Goal: Information Seeking & Learning: Learn about a topic

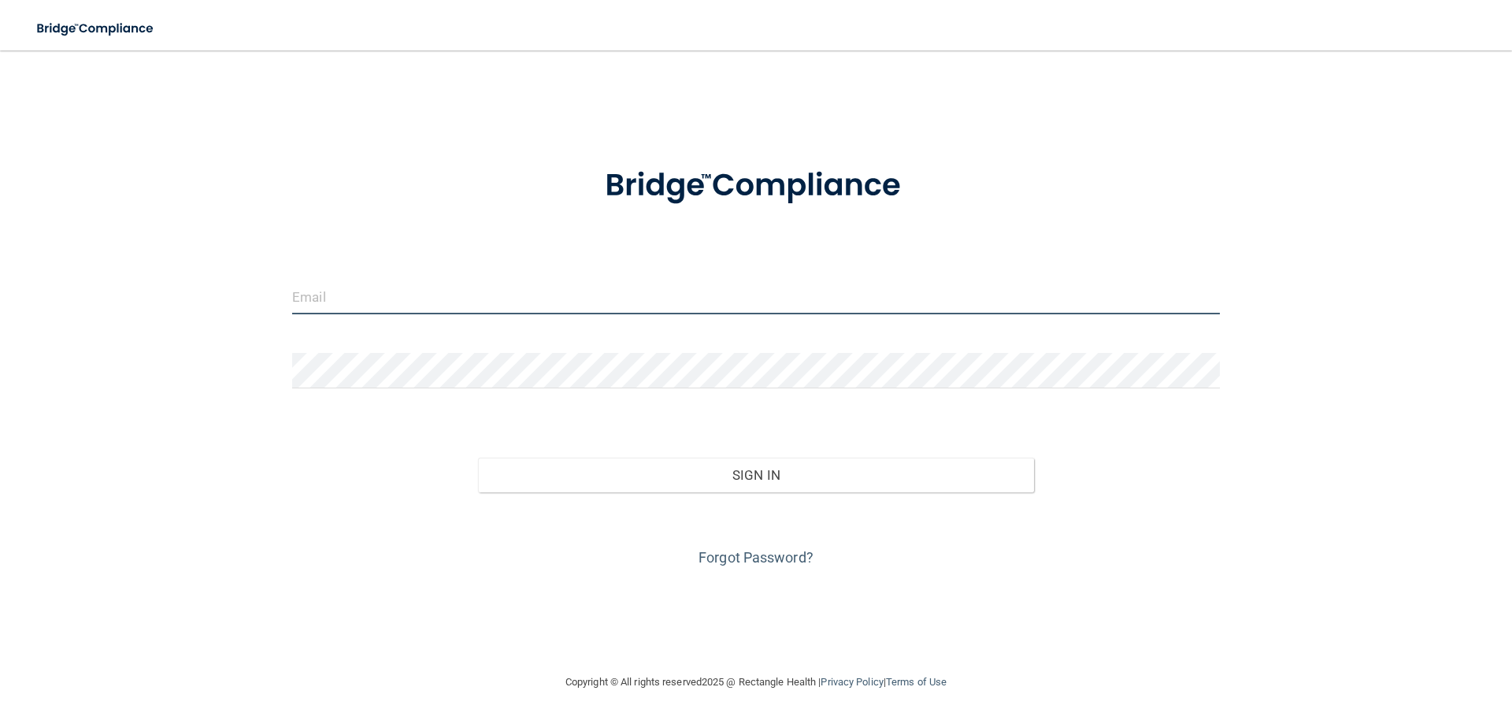
click at [533, 281] on input "email" at bounding box center [755, 296] width 927 height 35
type input "[EMAIL_ADDRESS][DOMAIN_NAME]"
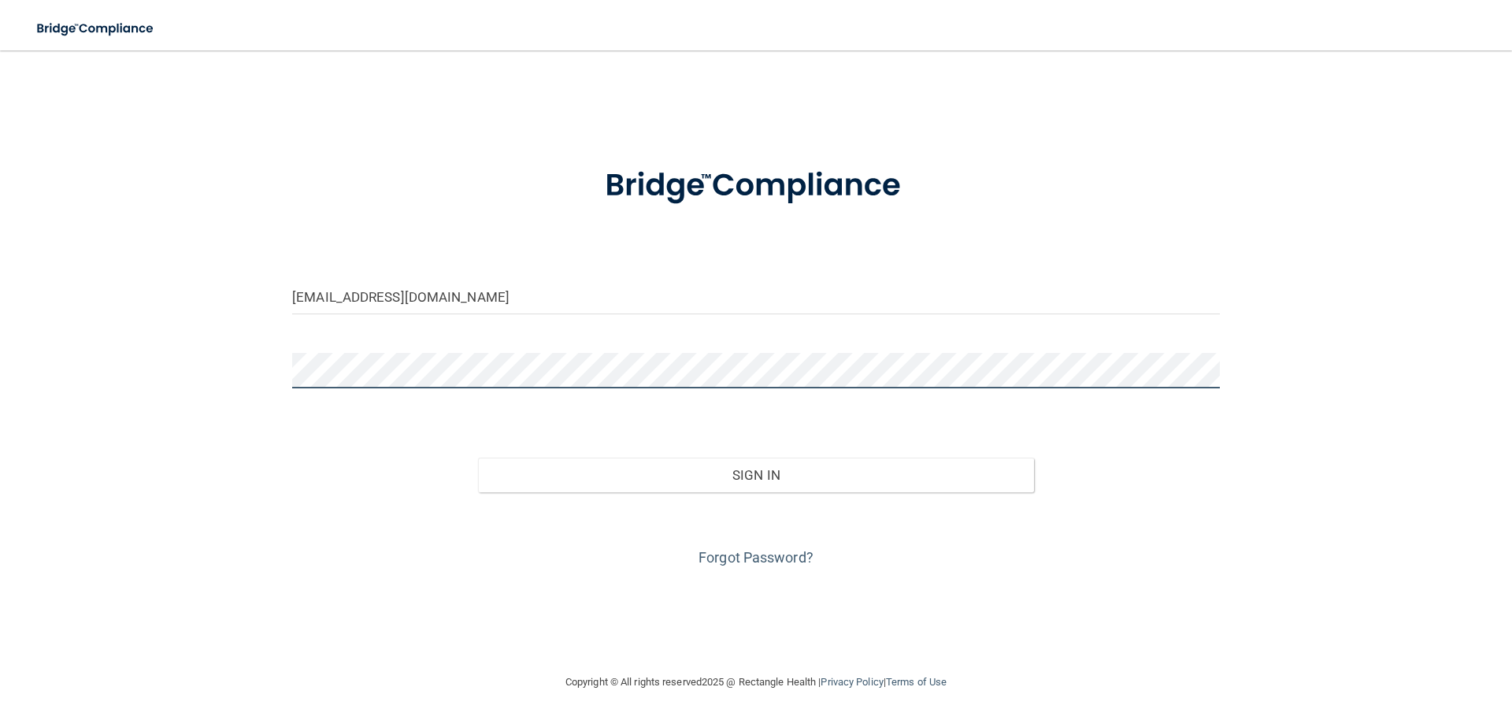
click at [478, 457] on button "Sign In" at bounding box center [756, 474] width 557 height 35
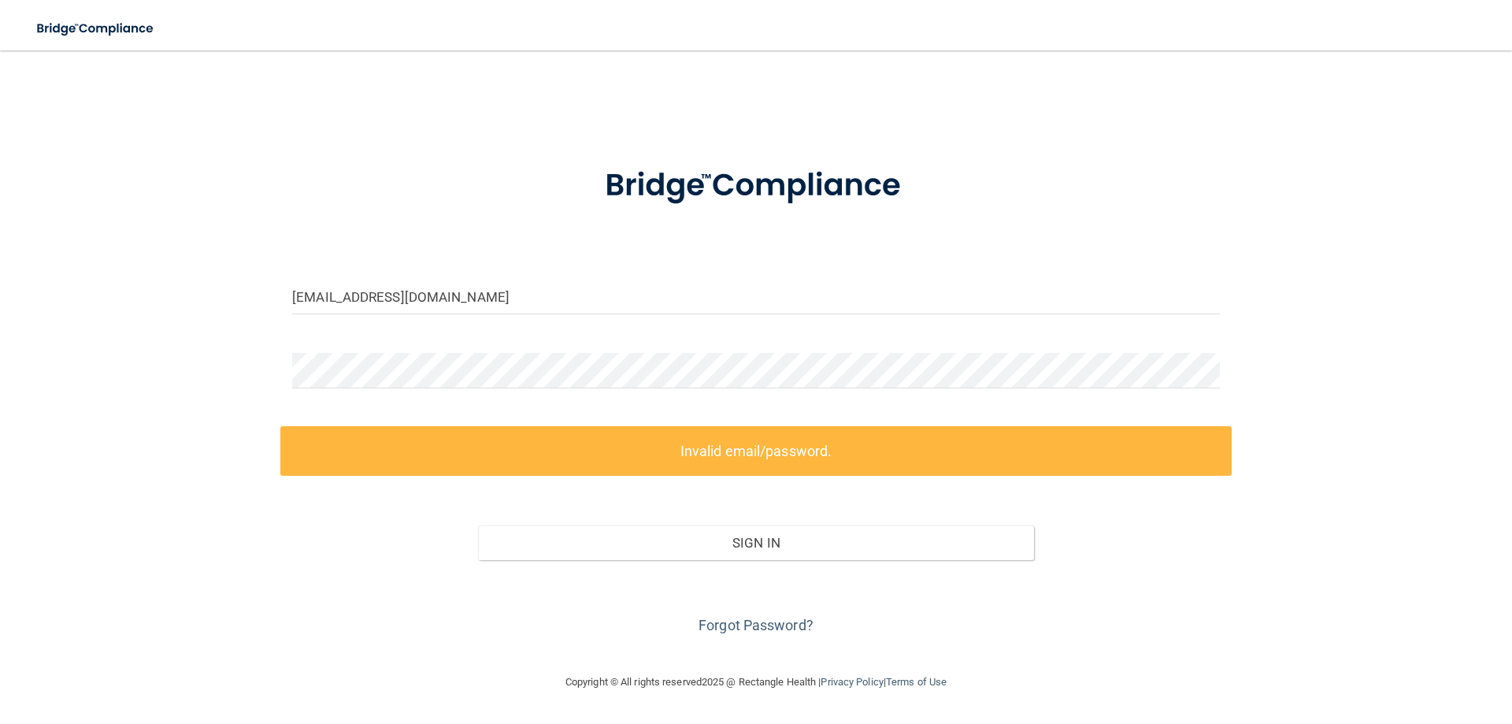
click at [698, 442] on label "Invalid email/password." at bounding box center [755, 451] width 951 height 50
click at [735, 632] on link "Forgot Password?" at bounding box center [755, 624] width 115 height 17
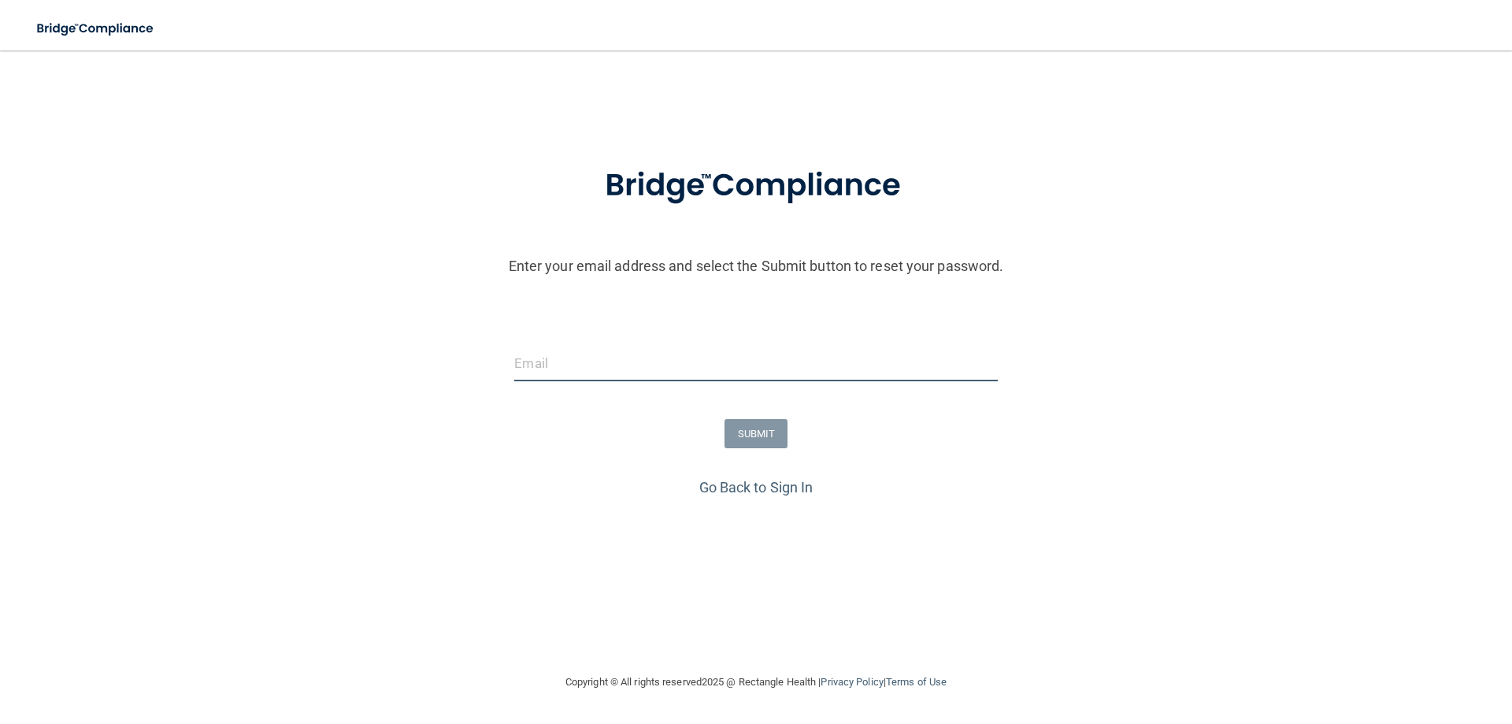
click at [863, 358] on input "email" at bounding box center [755, 363] width 483 height 35
type input "[EMAIL_ADDRESS][DOMAIN_NAME]"
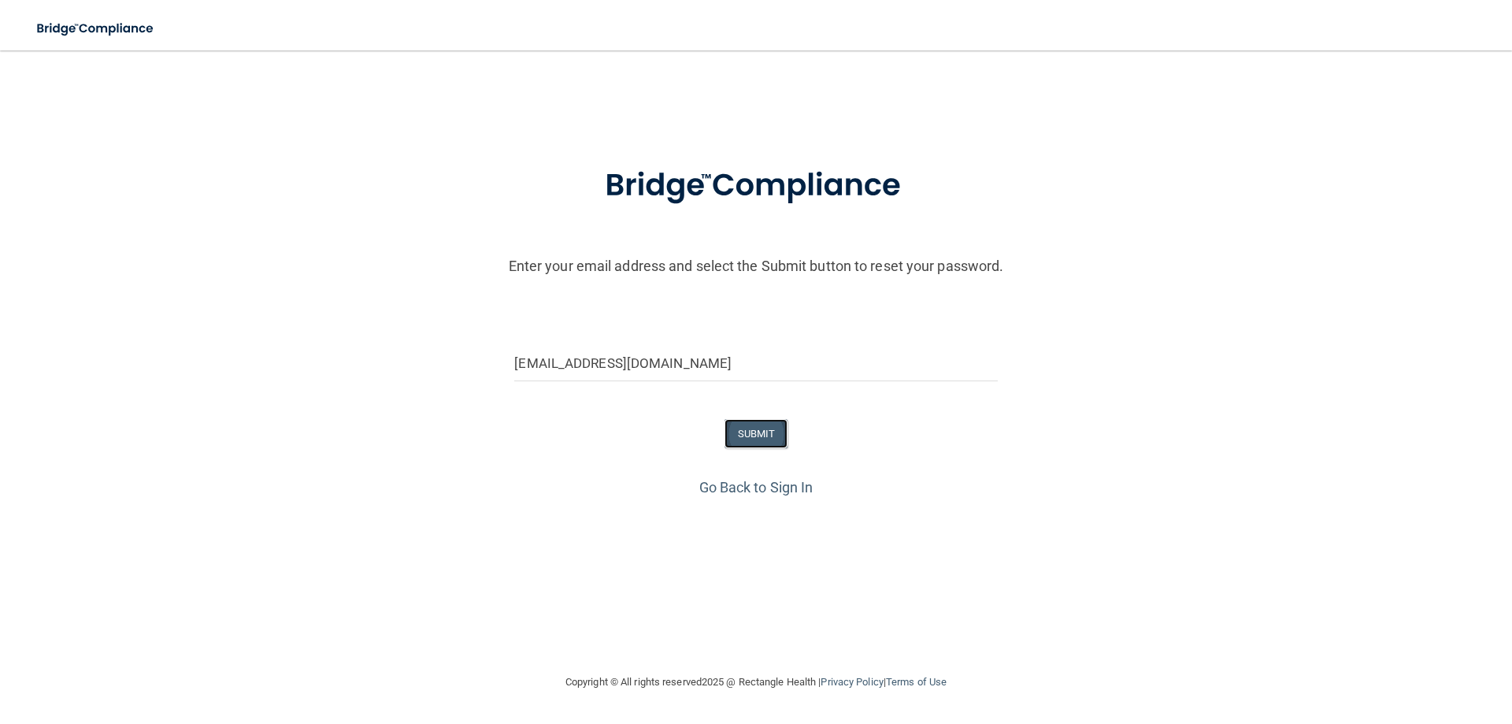
click at [758, 436] on button "SUBMIT" at bounding box center [756, 433] width 64 height 29
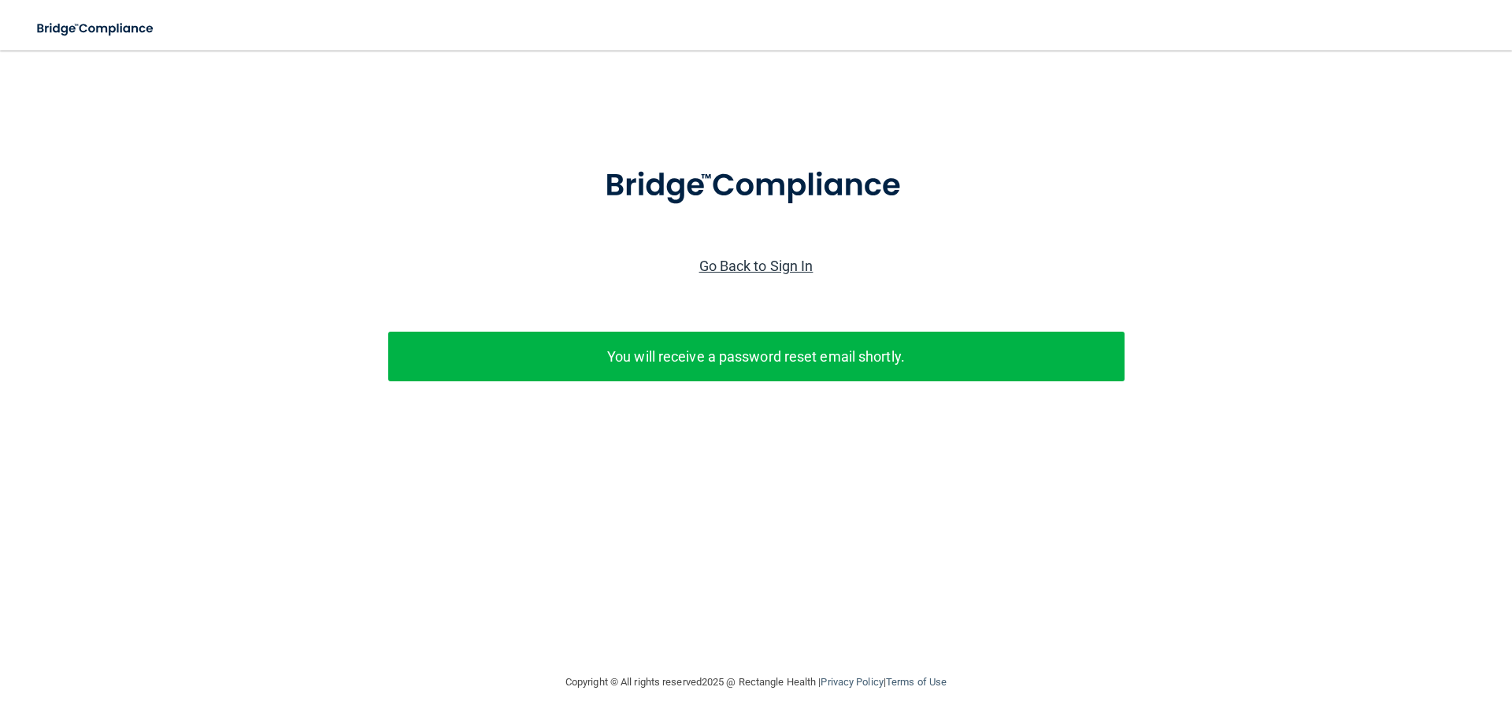
click at [769, 270] on link "Go Back to Sign In" at bounding box center [756, 265] width 114 height 17
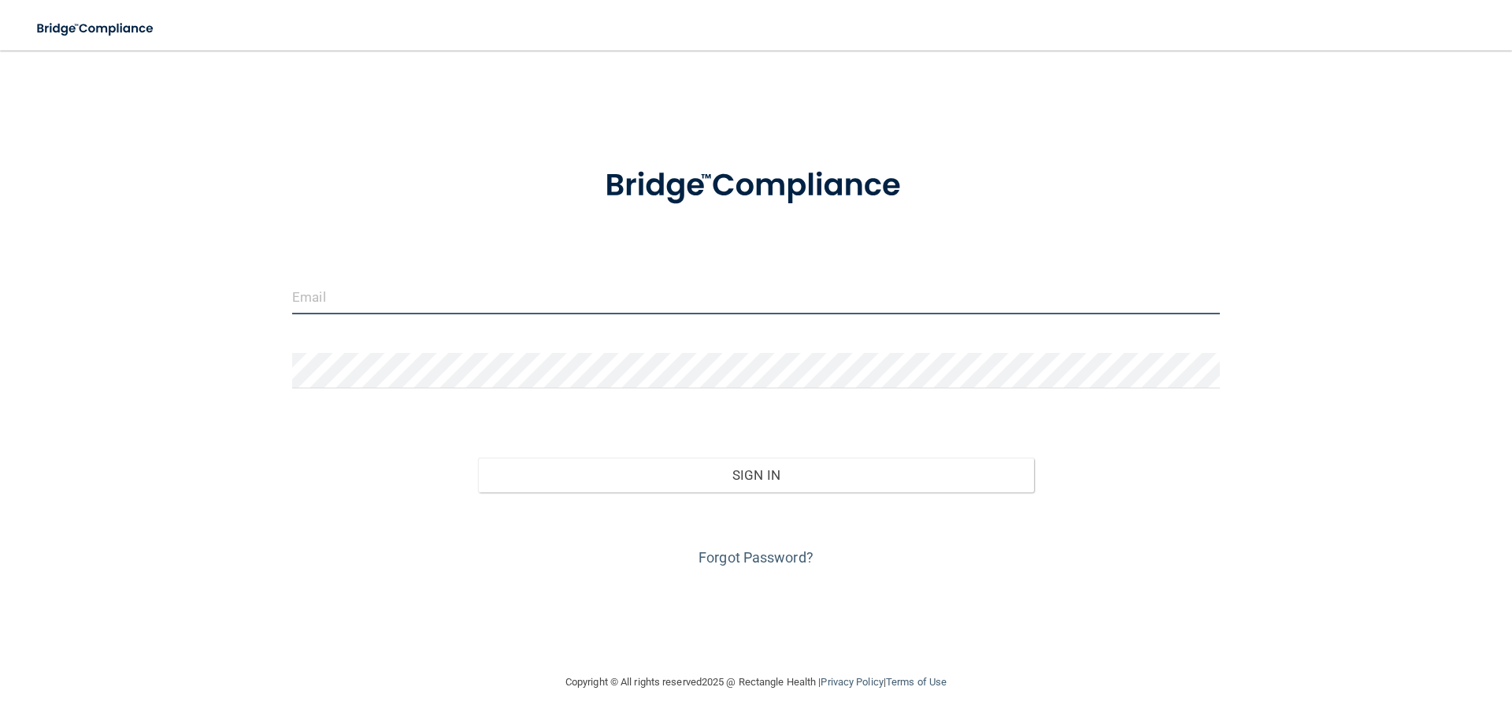
click at [409, 298] on input "email" at bounding box center [755, 296] width 927 height 35
type input "[EMAIL_ADDRESS][DOMAIN_NAME]"
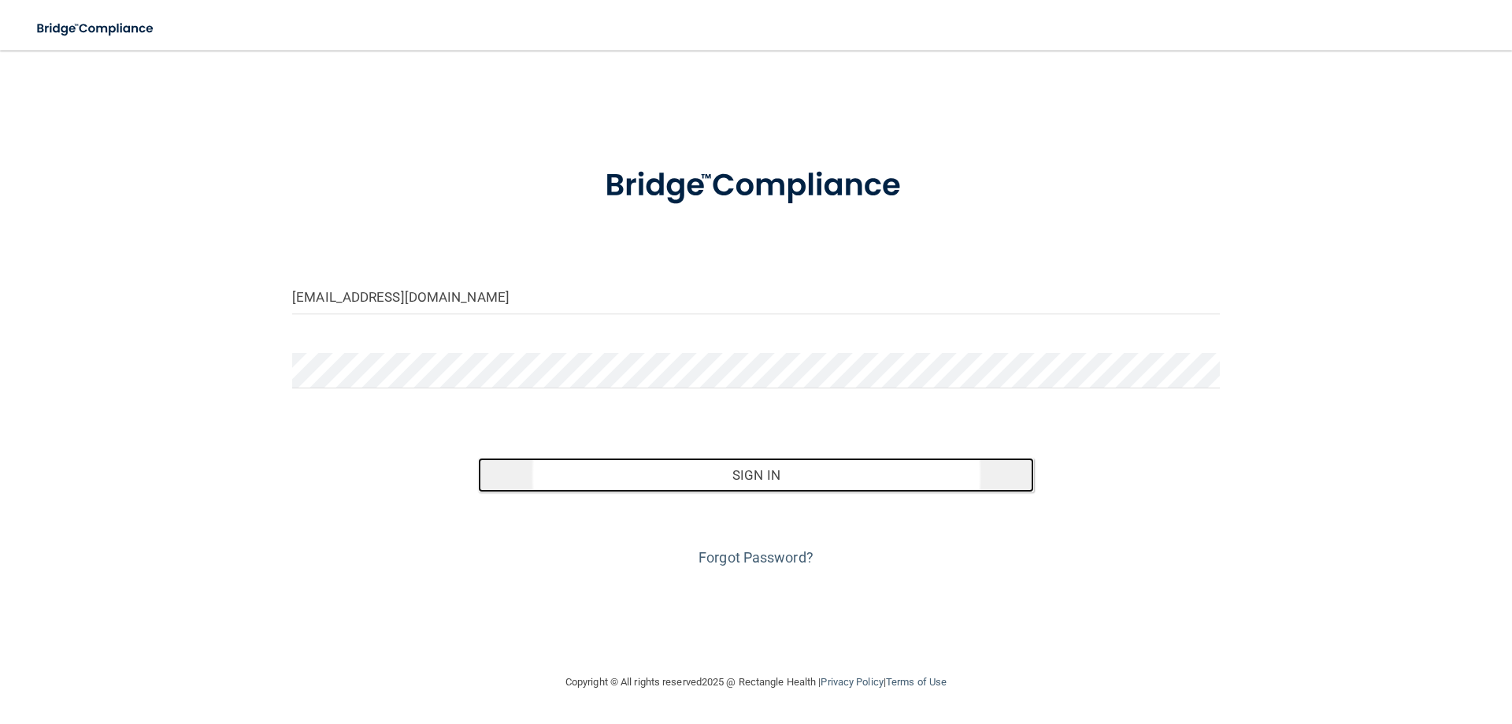
click at [657, 480] on button "Sign In" at bounding box center [756, 474] width 557 height 35
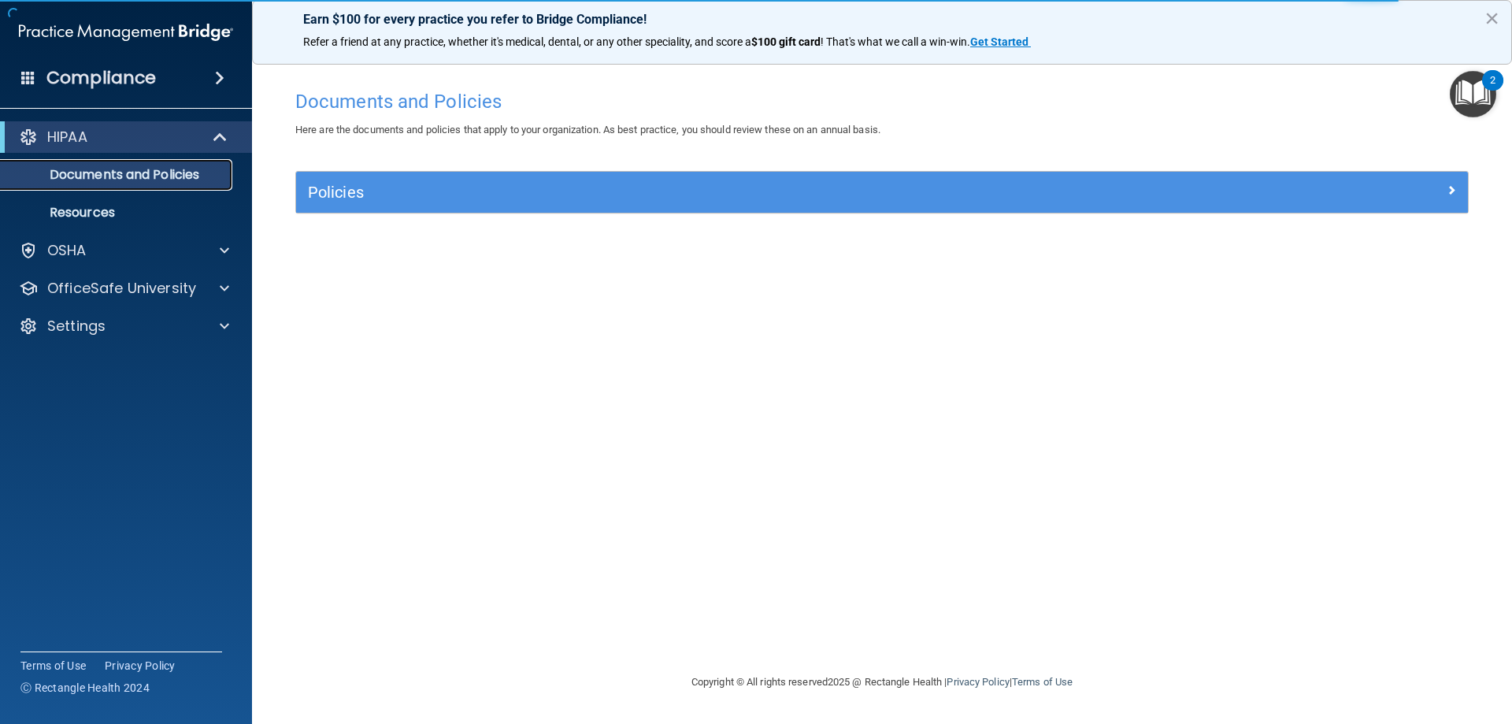
click at [83, 170] on p "Documents and Policies" at bounding box center [117, 175] width 215 height 16
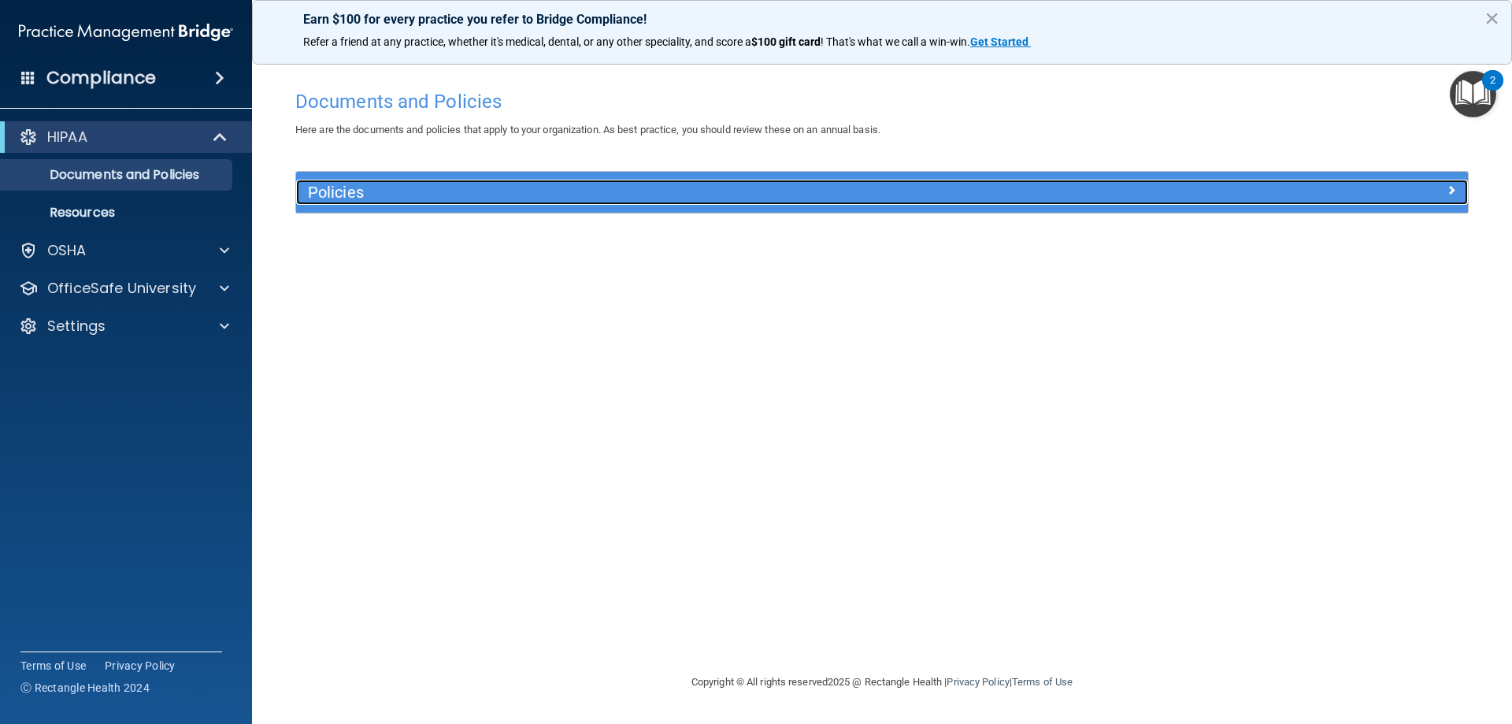
click at [1020, 191] on h5 "Policies" at bounding box center [735, 191] width 855 height 17
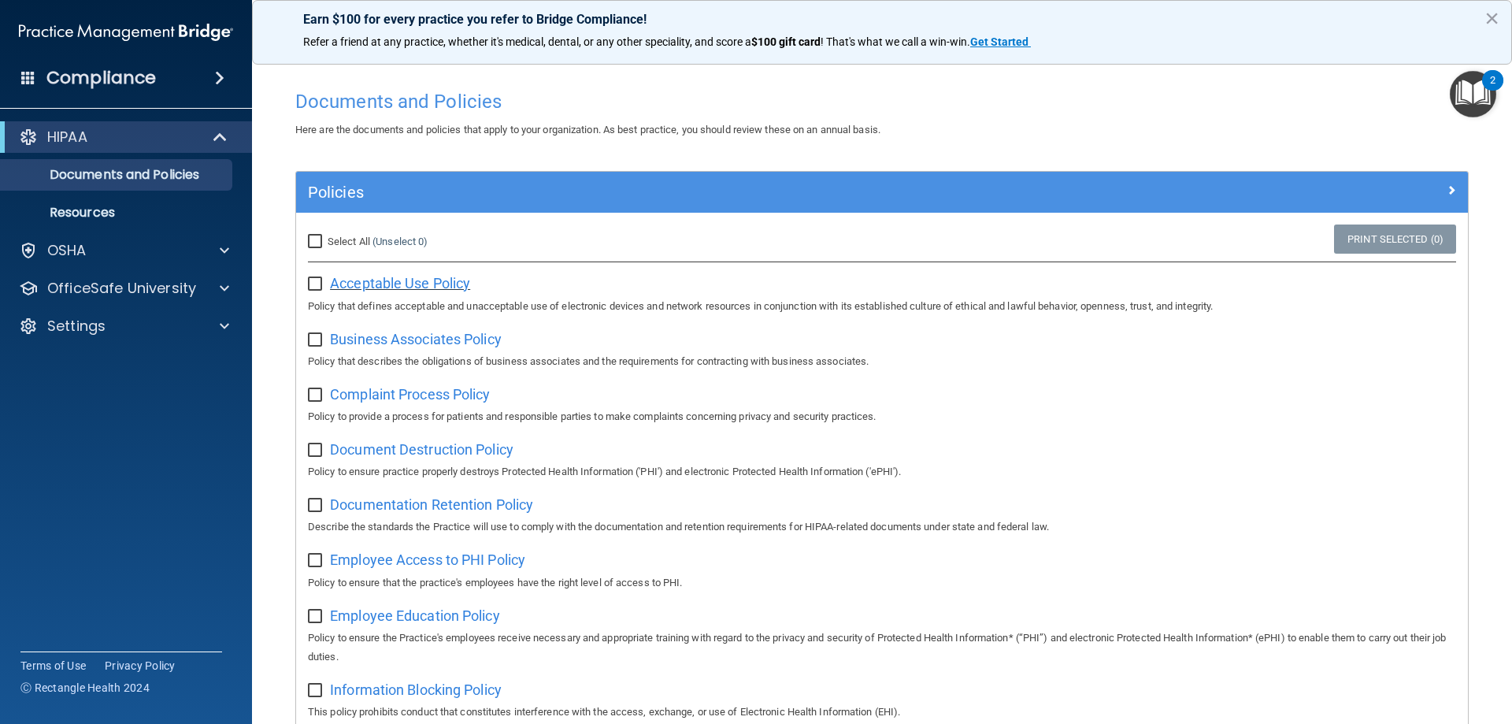
click at [436, 280] on span "Acceptable Use Policy" at bounding box center [400, 283] width 140 height 17
click at [319, 344] on input "checkbox" at bounding box center [317, 340] width 18 height 13
checkbox input "true"
click at [310, 399] on input "checkbox" at bounding box center [317, 395] width 18 height 13
checkbox input "true"
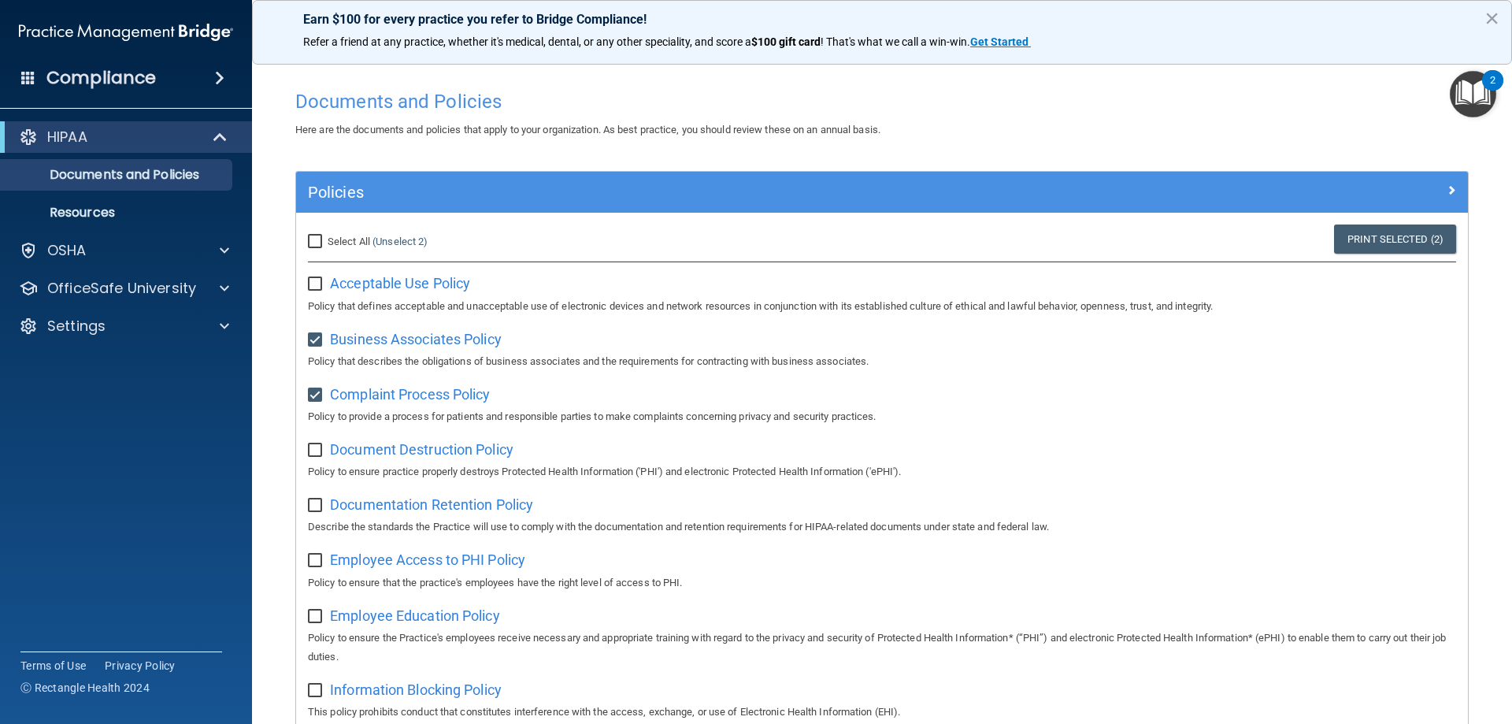
click at [311, 451] on input "checkbox" at bounding box center [317, 450] width 18 height 13
checkbox input "true"
click at [314, 510] on input "checkbox" at bounding box center [317, 505] width 18 height 13
checkbox input "true"
click at [317, 562] on input "checkbox" at bounding box center [317, 560] width 18 height 13
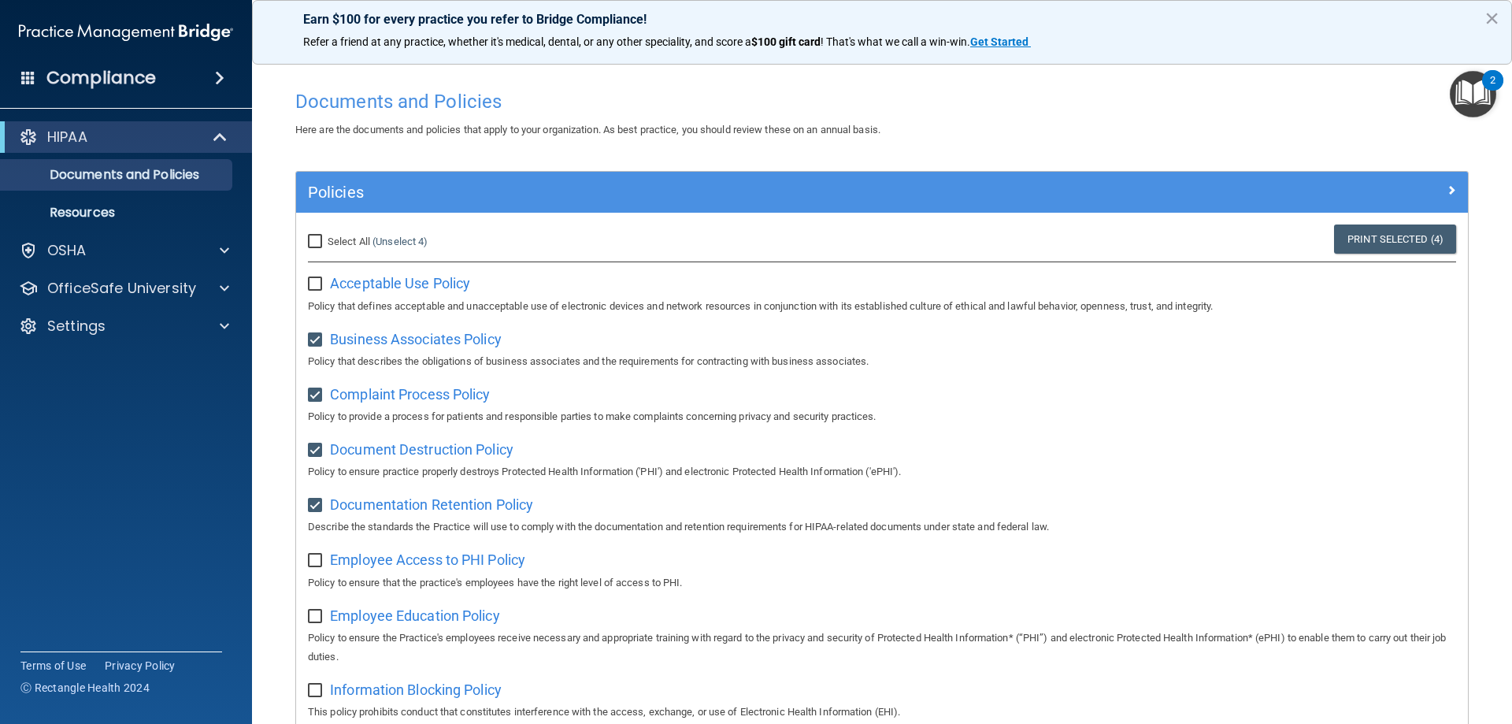
checkbox input "true"
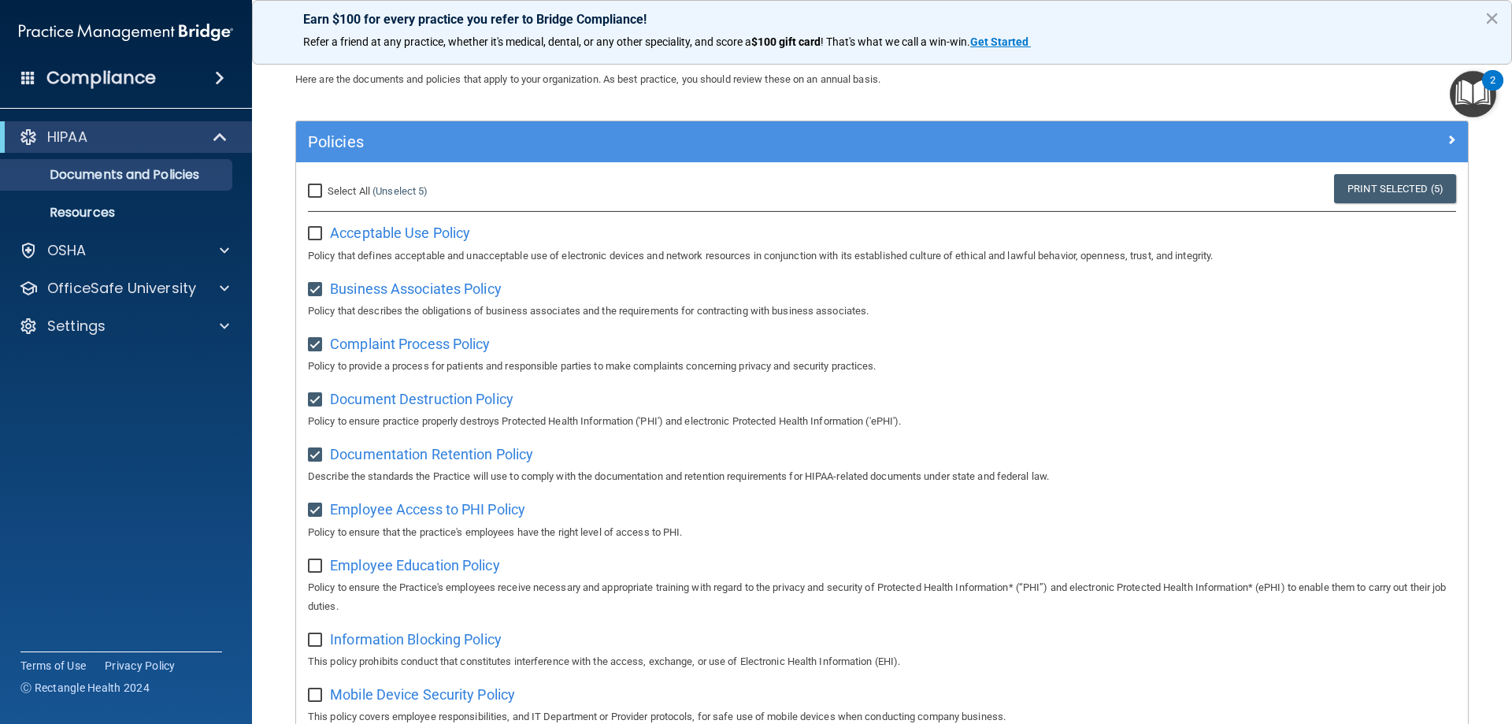
scroll to position [79, 0]
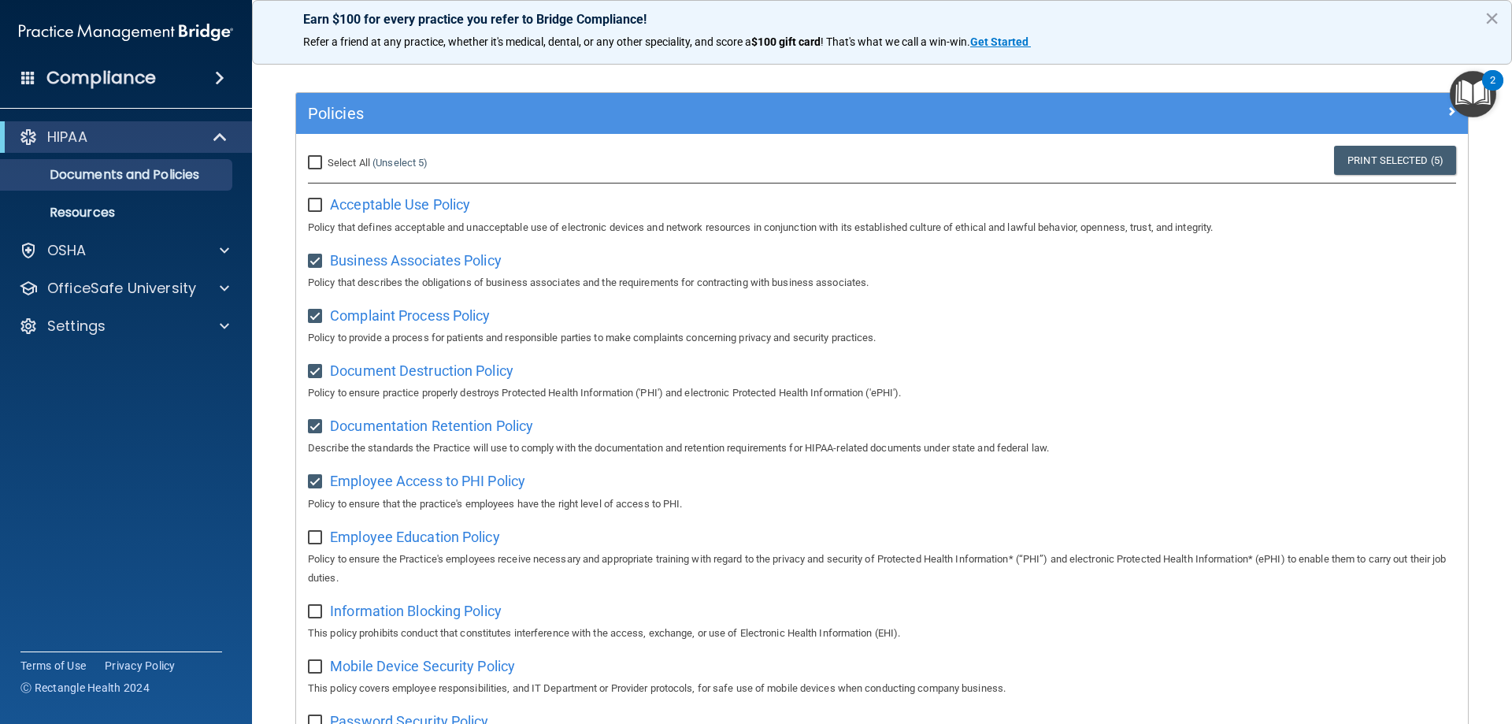
click at [316, 550] on div "Employee Education Policy Policy to ensure the Practice's employees receive nec…" at bounding box center [882, 556] width 1148 height 64
click at [318, 542] on input "checkbox" at bounding box center [317, 537] width 18 height 13
checkbox input "true"
click at [321, 615] on input "checkbox" at bounding box center [317, 611] width 18 height 13
checkbox input "true"
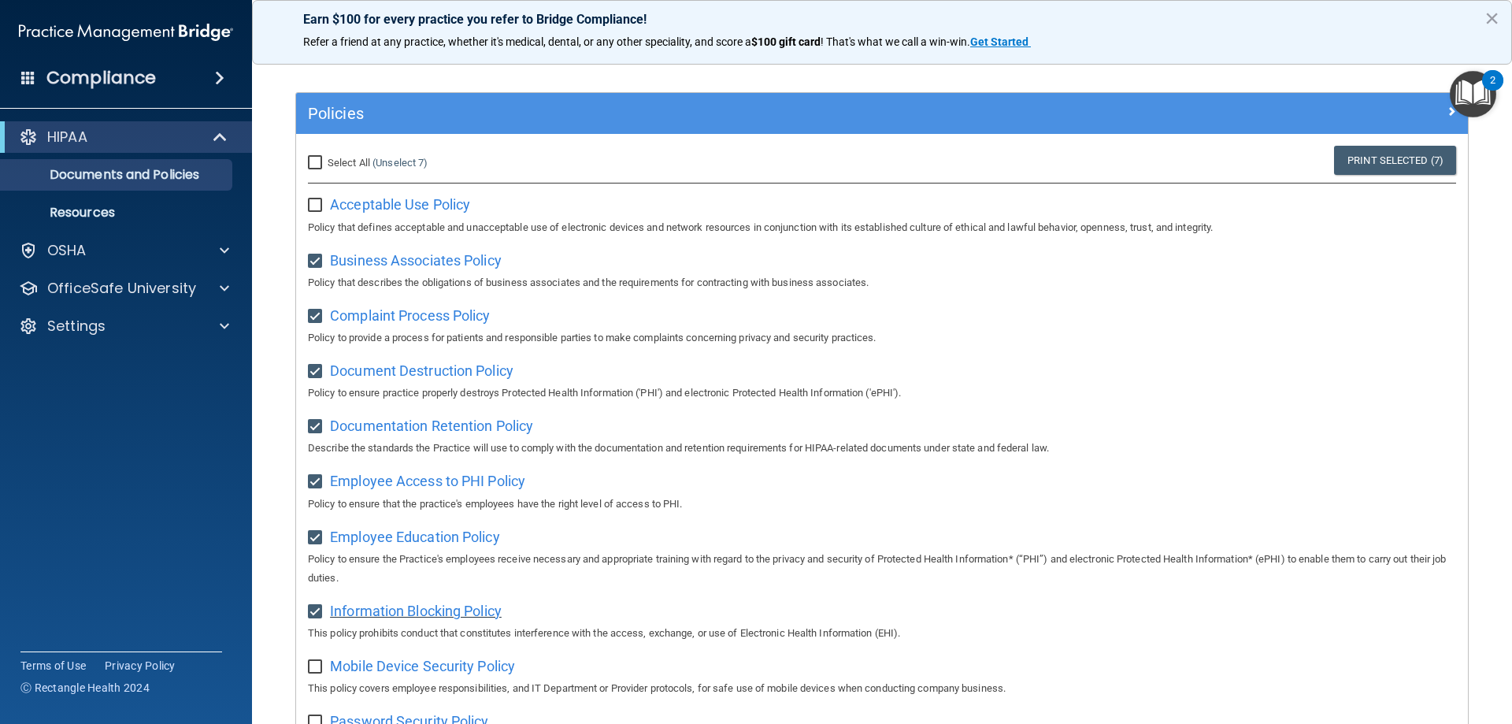
drag, startPoint x: 317, startPoint y: 672, endPoint x: 413, endPoint y: 612, distance: 113.2
click at [317, 672] on input "checkbox" at bounding box center [317, 667] width 18 height 13
checkbox input "true"
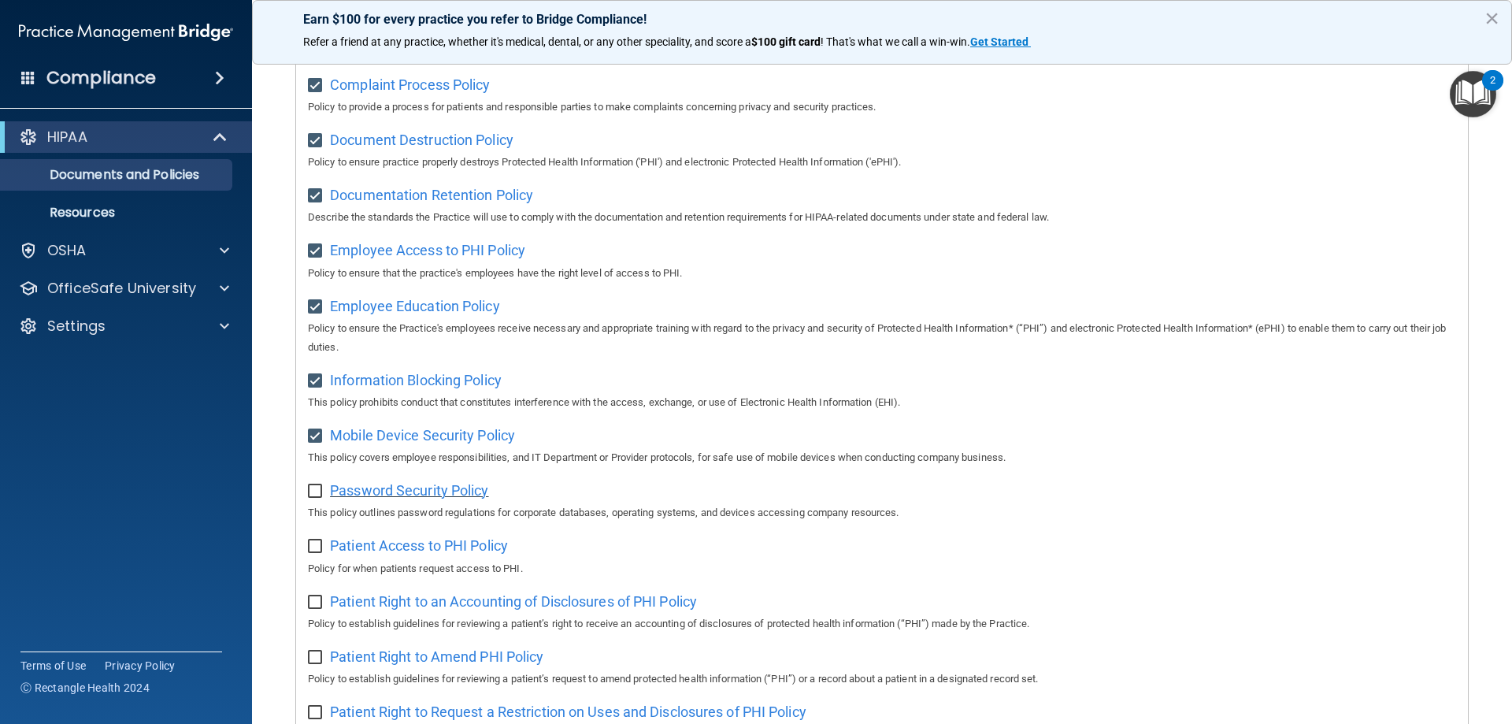
scroll to position [315, 0]
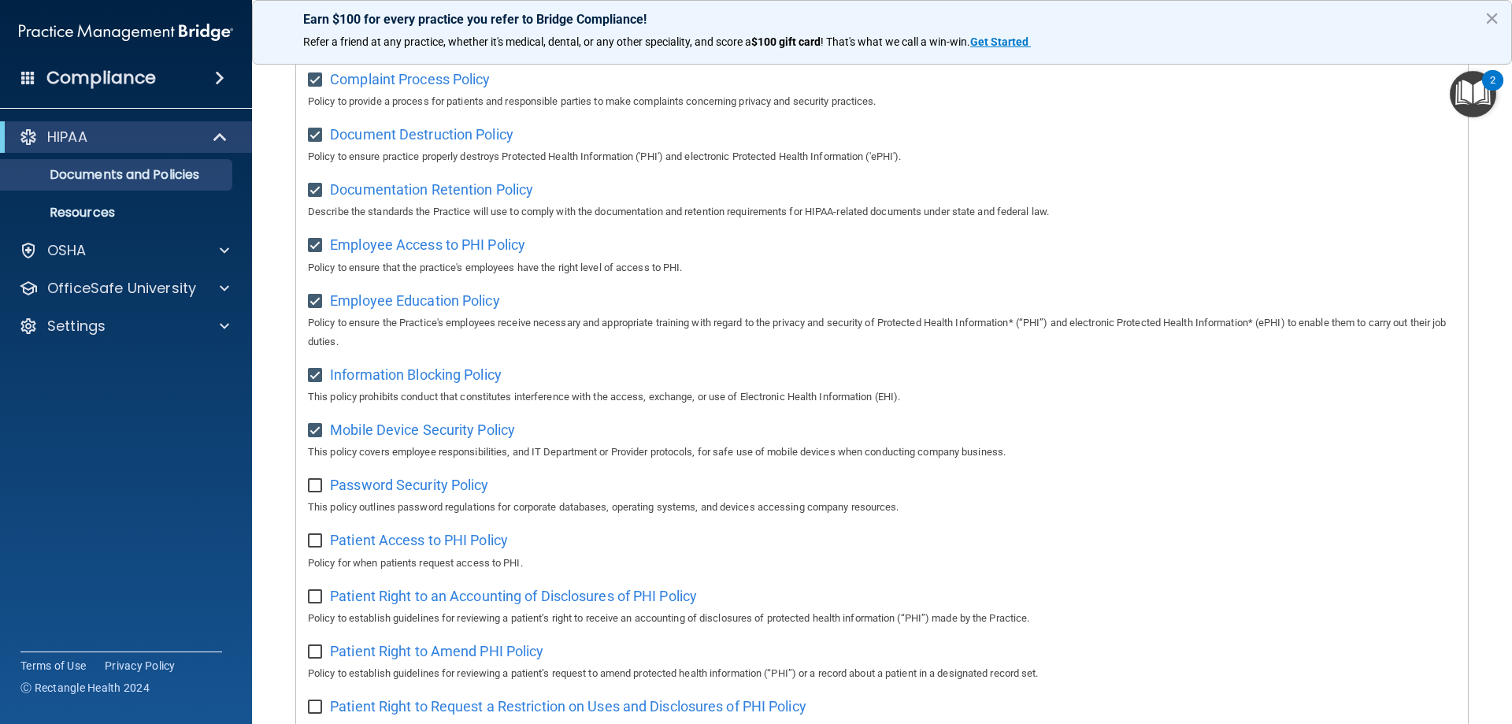
click at [320, 488] on input "checkbox" at bounding box center [317, 485] width 18 height 13
checkbox input "true"
click at [320, 556] on div "Patient Access to PHI Policy Policy for when patients request access to PHI." at bounding box center [882, 549] width 1148 height 45
click at [317, 547] on input "checkbox" at bounding box center [317, 541] width 18 height 13
checkbox input "true"
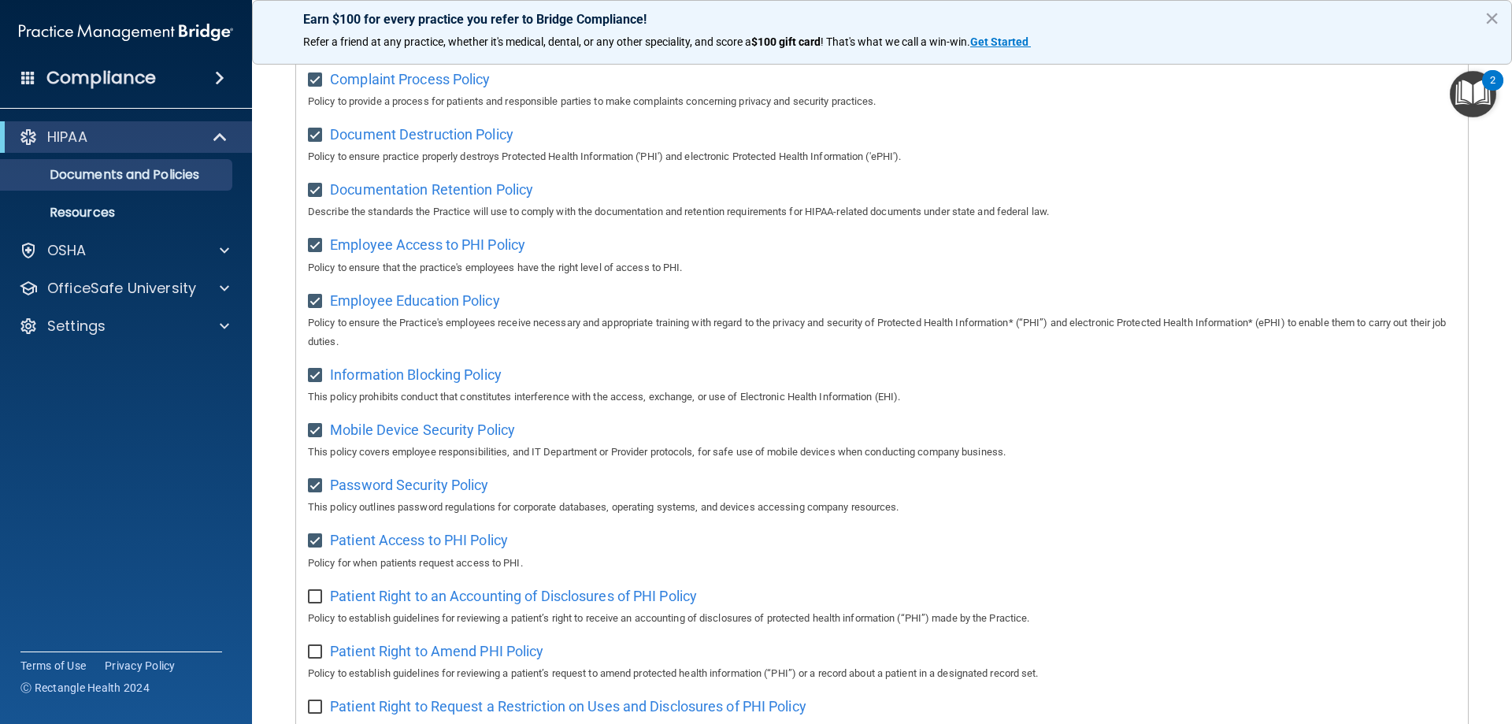
click at [320, 603] on input "checkbox" at bounding box center [317, 597] width 18 height 13
checkbox input "true"
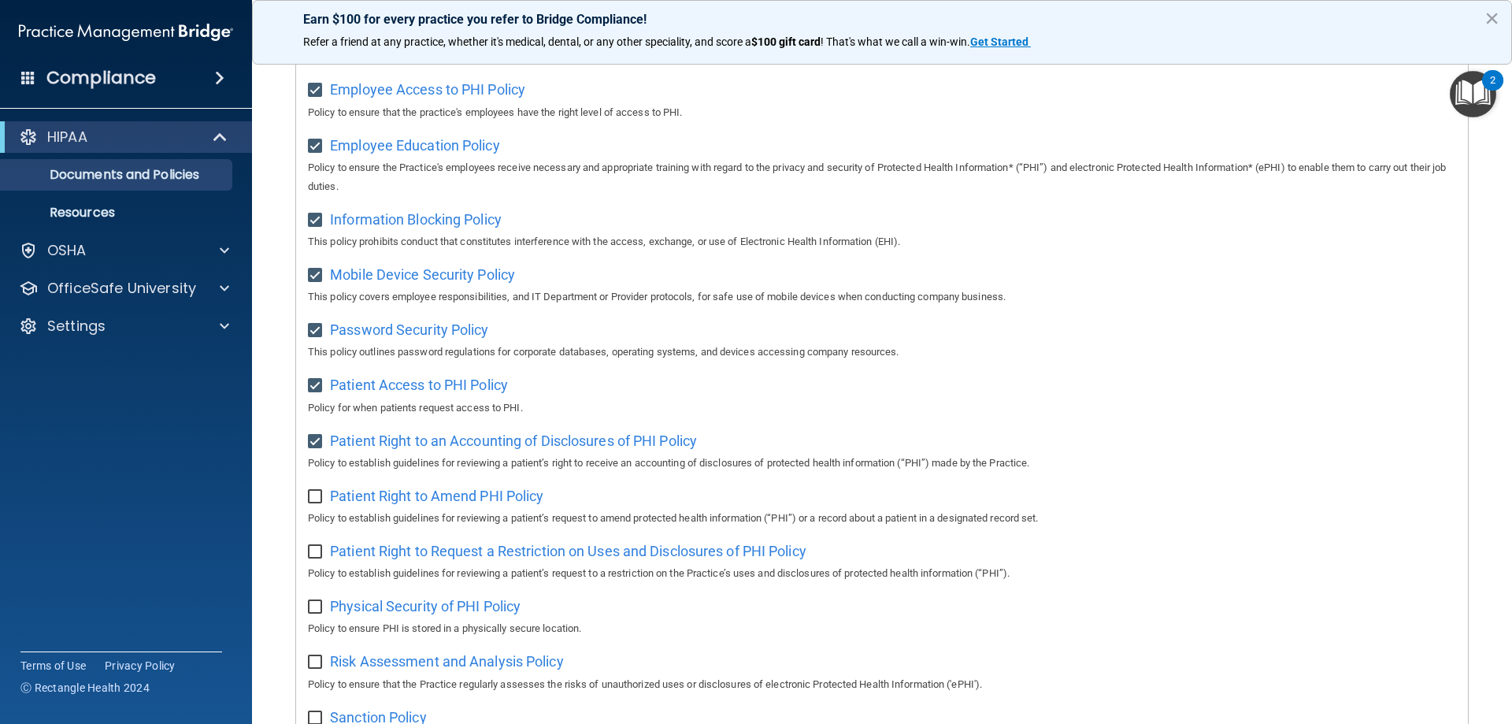
scroll to position [472, 0]
click at [316, 501] on input "checkbox" at bounding box center [317, 494] width 18 height 13
checkbox input "true"
click at [312, 556] on input "checkbox" at bounding box center [317, 549] width 18 height 13
checkbox input "true"
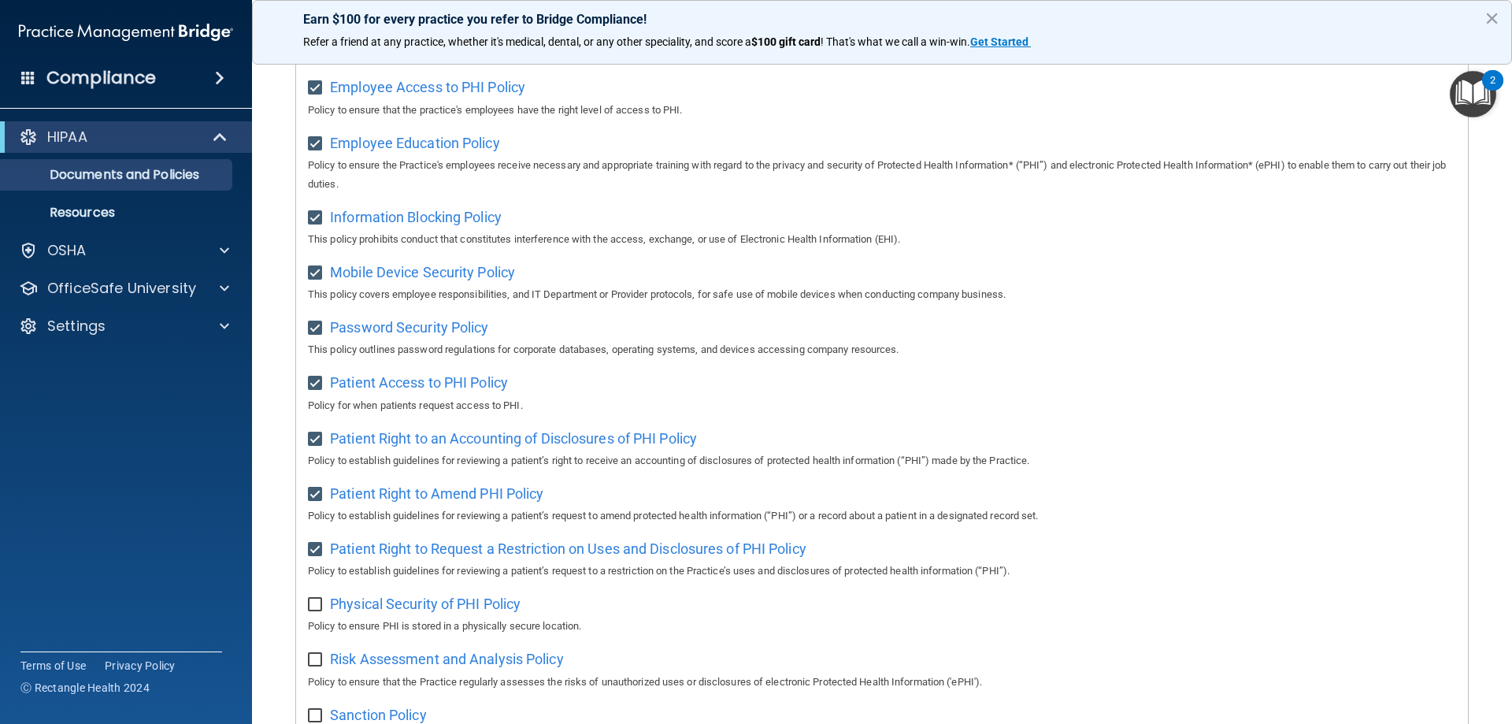
click at [314, 611] on input "checkbox" at bounding box center [317, 604] width 18 height 13
checkbox input "true"
drag, startPoint x: 316, startPoint y: 666, endPoint x: 335, endPoint y: 666, distance: 19.7
click at [318, 666] on input "checkbox" at bounding box center [317, 660] width 18 height 13
checkbox input "true"
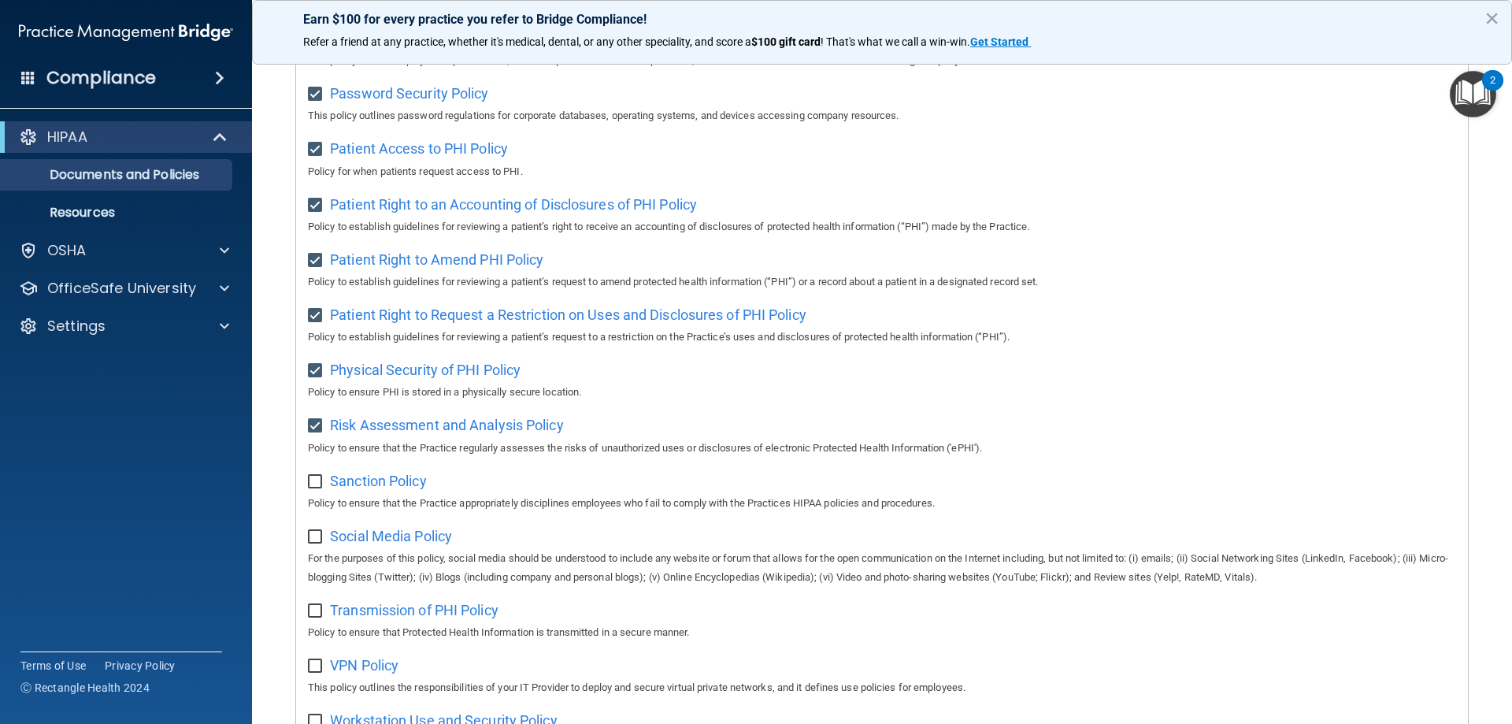
scroll to position [709, 0]
click at [314, 486] on input "checkbox" at bounding box center [317, 479] width 18 height 13
checkbox input "true"
click at [315, 541] on input "checkbox" at bounding box center [317, 534] width 18 height 13
checkbox input "true"
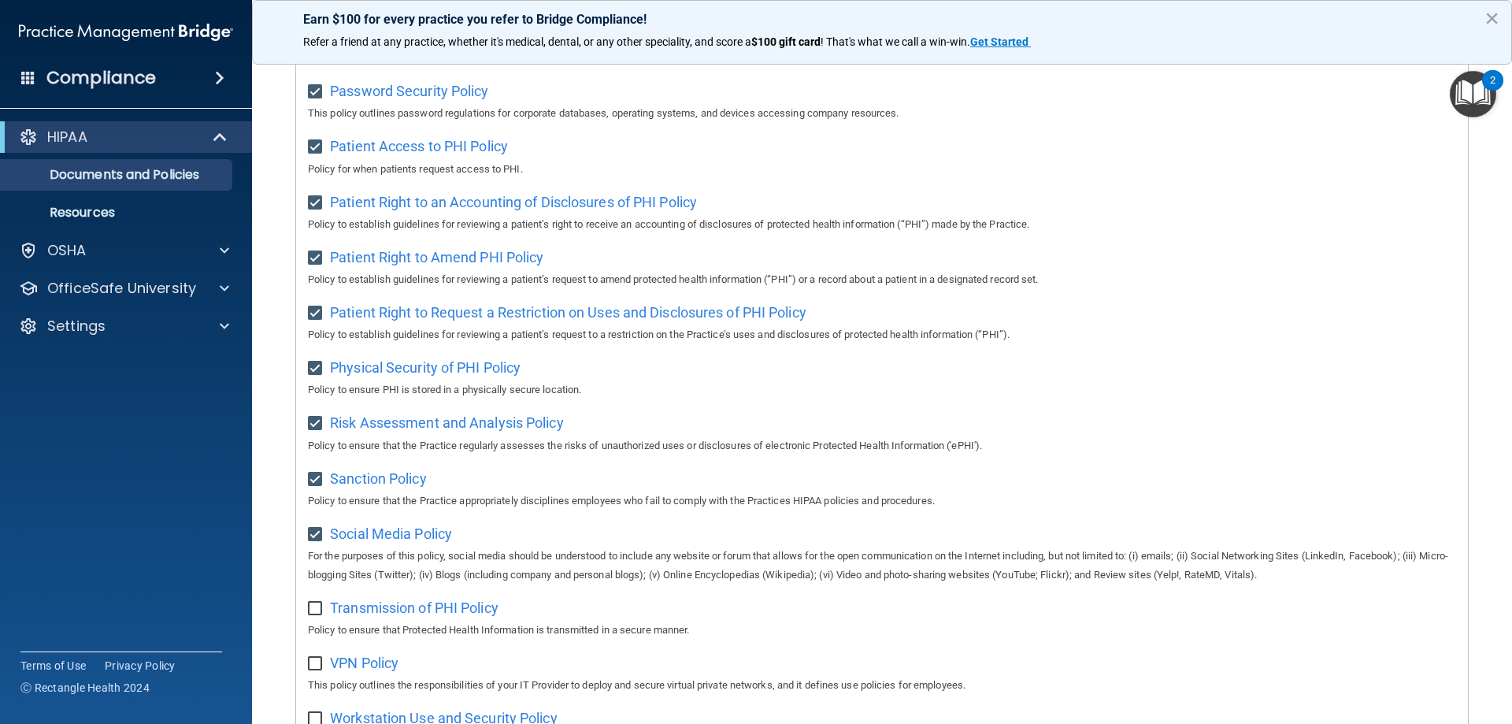
click at [310, 615] on input "checkbox" at bounding box center [317, 608] width 18 height 13
checkbox input "true"
drag, startPoint x: 317, startPoint y: 673, endPoint x: 375, endPoint y: 671, distance: 57.5
click at [317, 670] on input "checkbox" at bounding box center [317, 663] width 18 height 13
checkbox input "true"
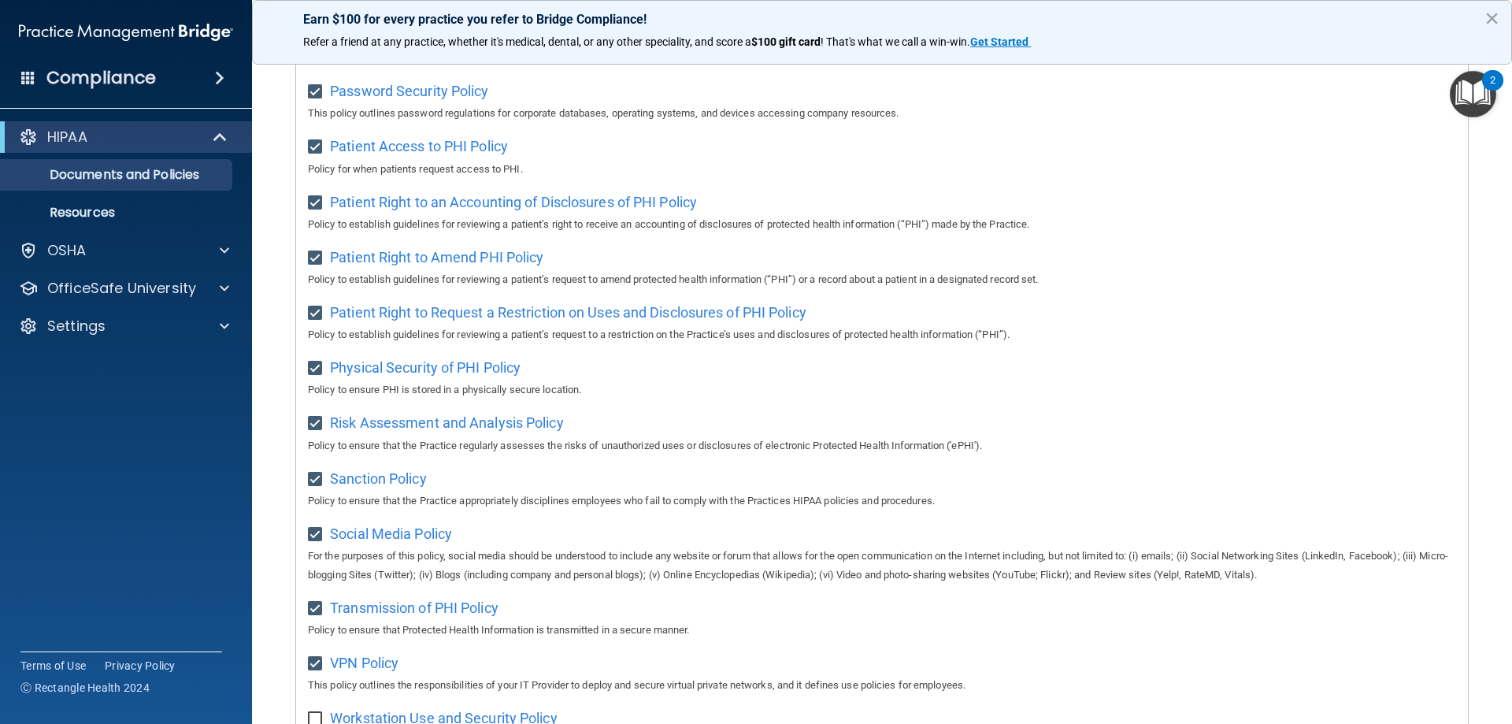
scroll to position [856, 0]
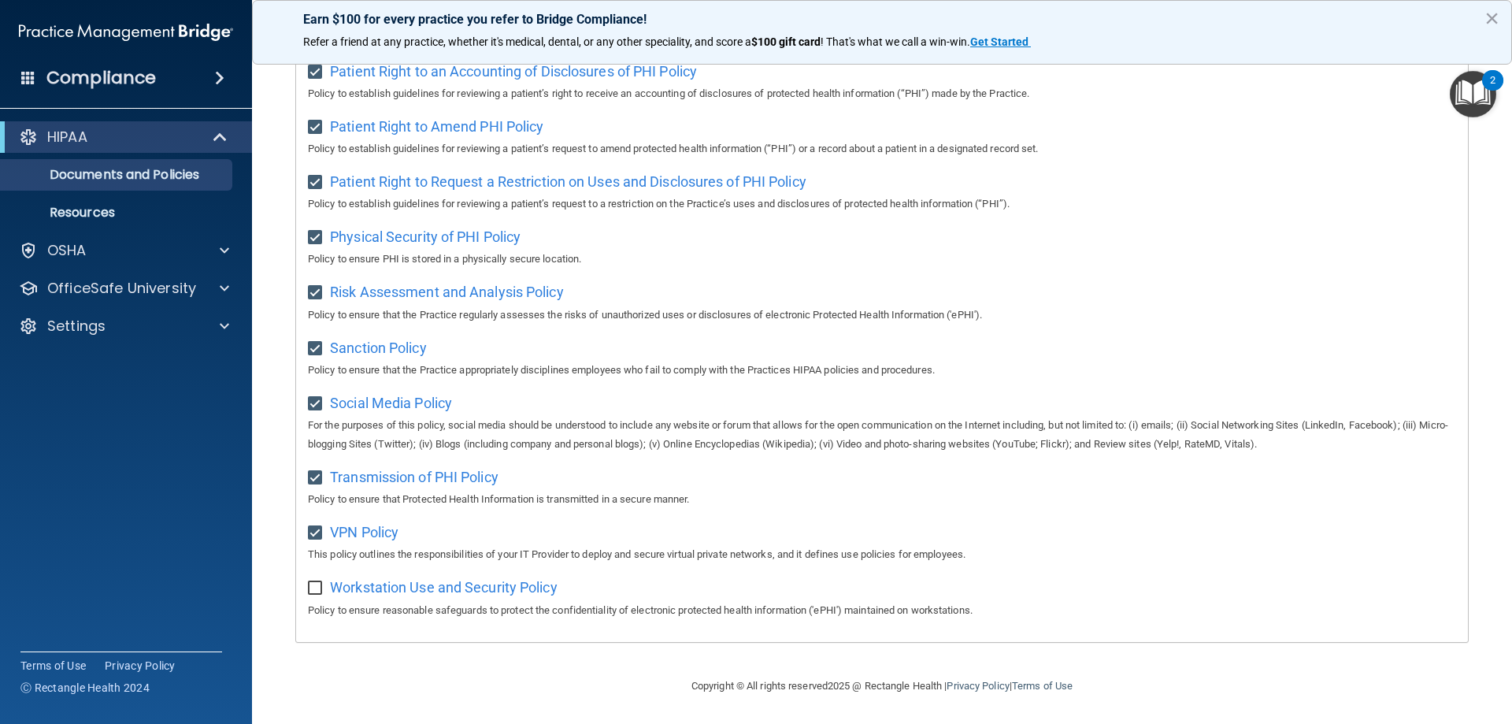
click at [314, 588] on input "checkbox" at bounding box center [317, 588] width 18 height 13
checkbox input "true"
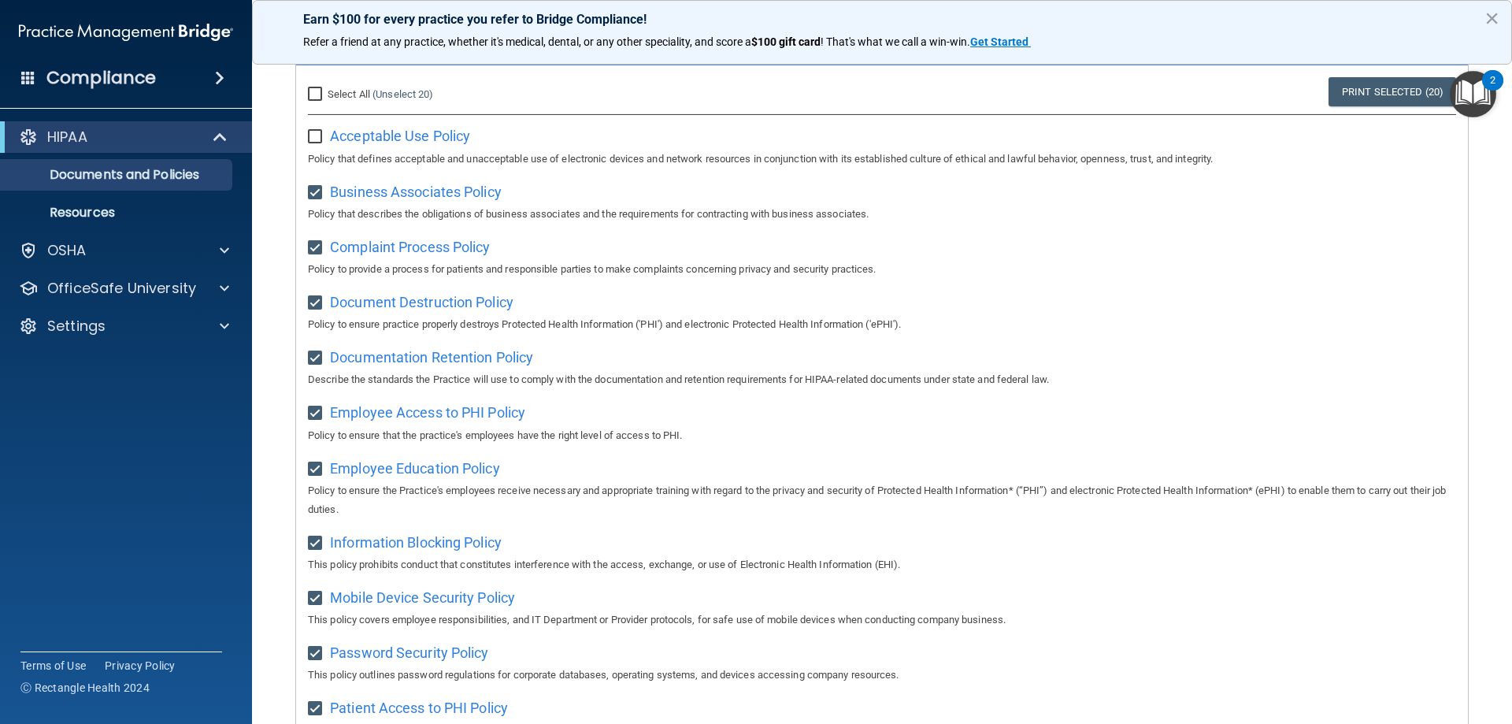
scroll to position [0, 0]
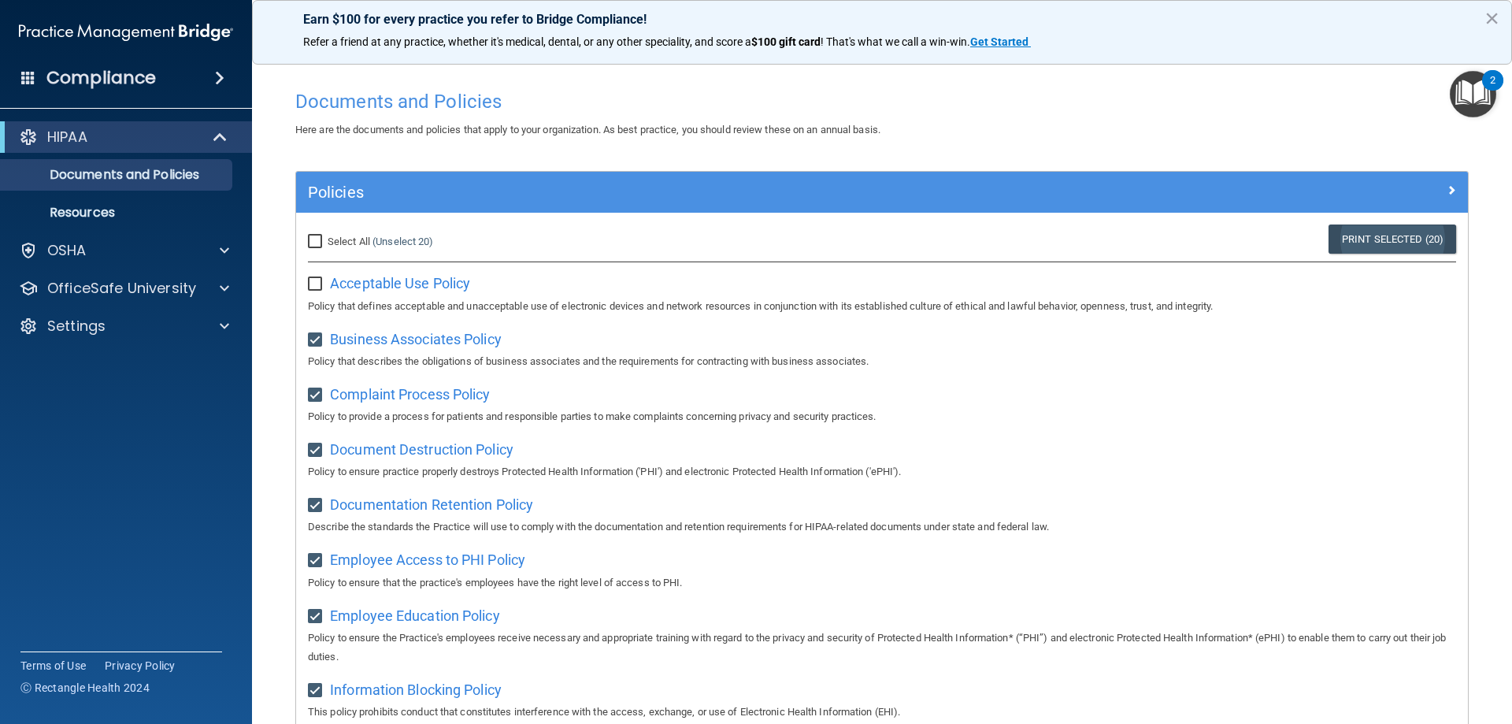
click at [1348, 234] on link "Print Selected (20)" at bounding box center [1392, 238] width 128 height 29
click at [149, 173] on p "Documents and Policies" at bounding box center [117, 175] width 215 height 16
click at [154, 287] on p "OfficeSafe University" at bounding box center [121, 288] width 149 height 19
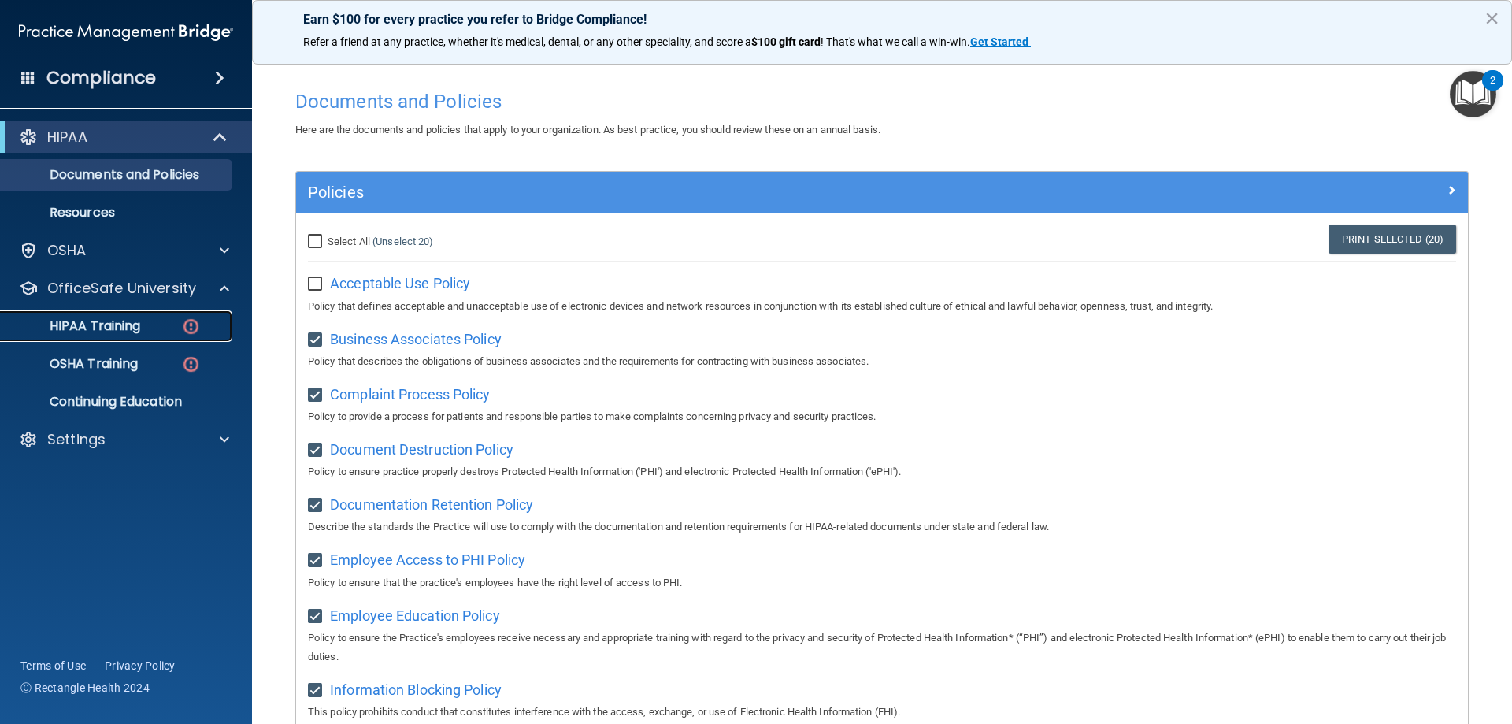
click at [131, 324] on p "HIPAA Training" at bounding box center [75, 326] width 130 height 16
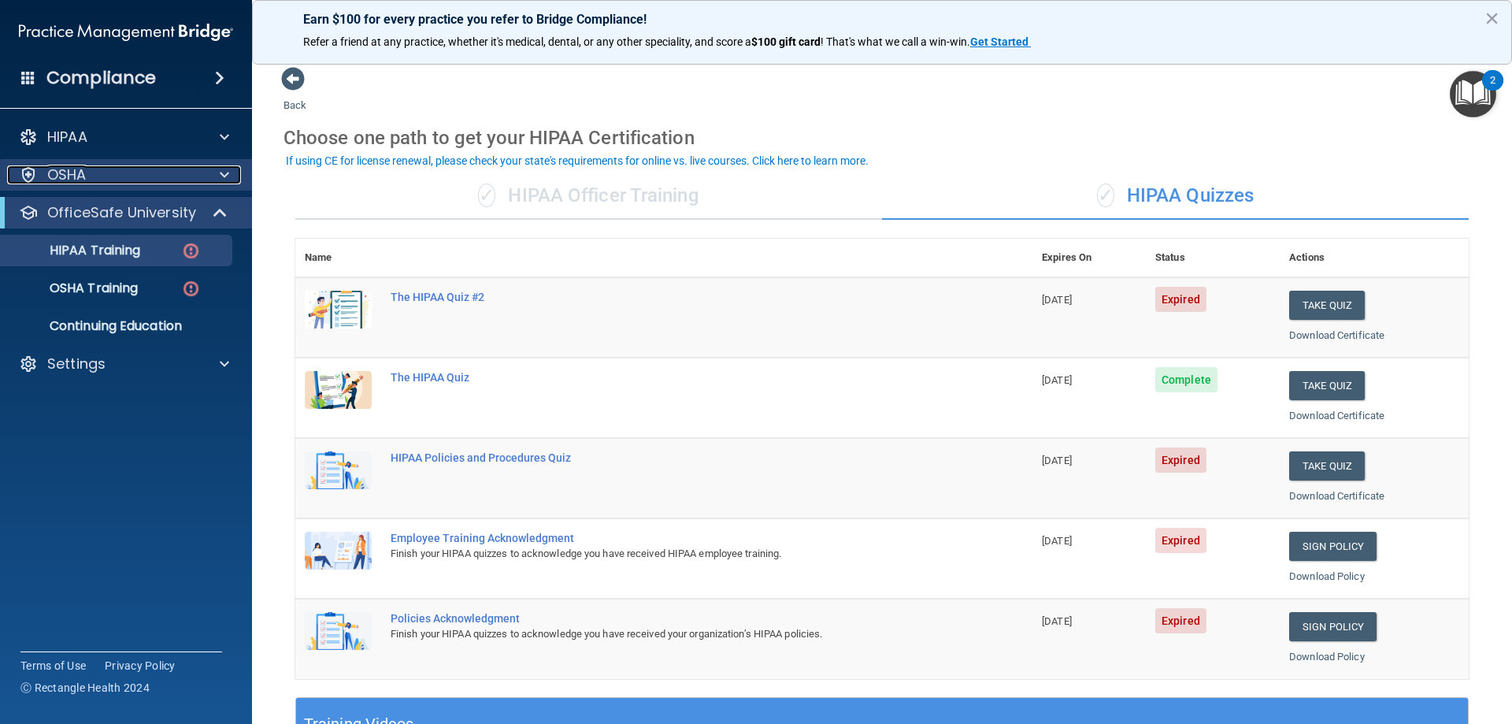
click at [79, 169] on p "OSHA" at bounding box center [66, 174] width 39 height 19
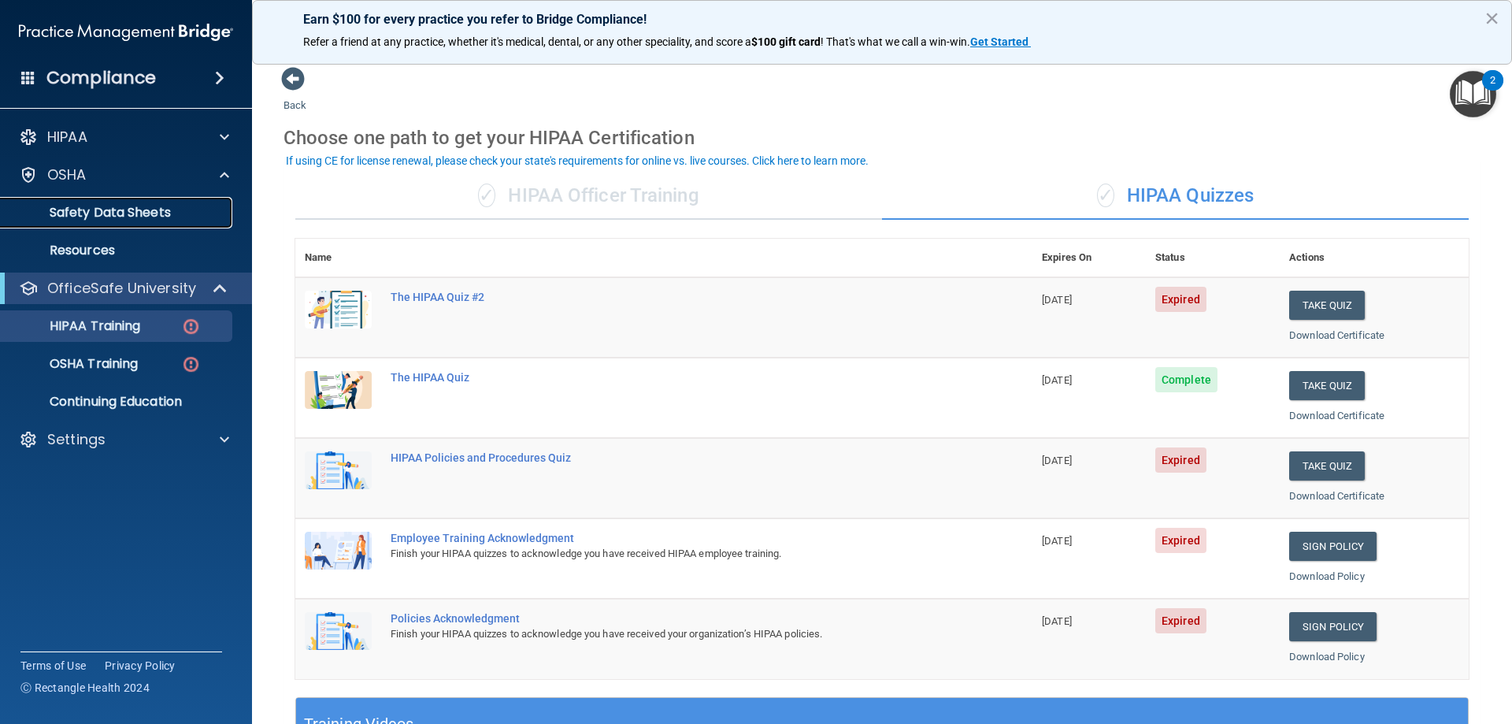
click at [95, 213] on p "Safety Data Sheets" at bounding box center [117, 213] width 215 height 16
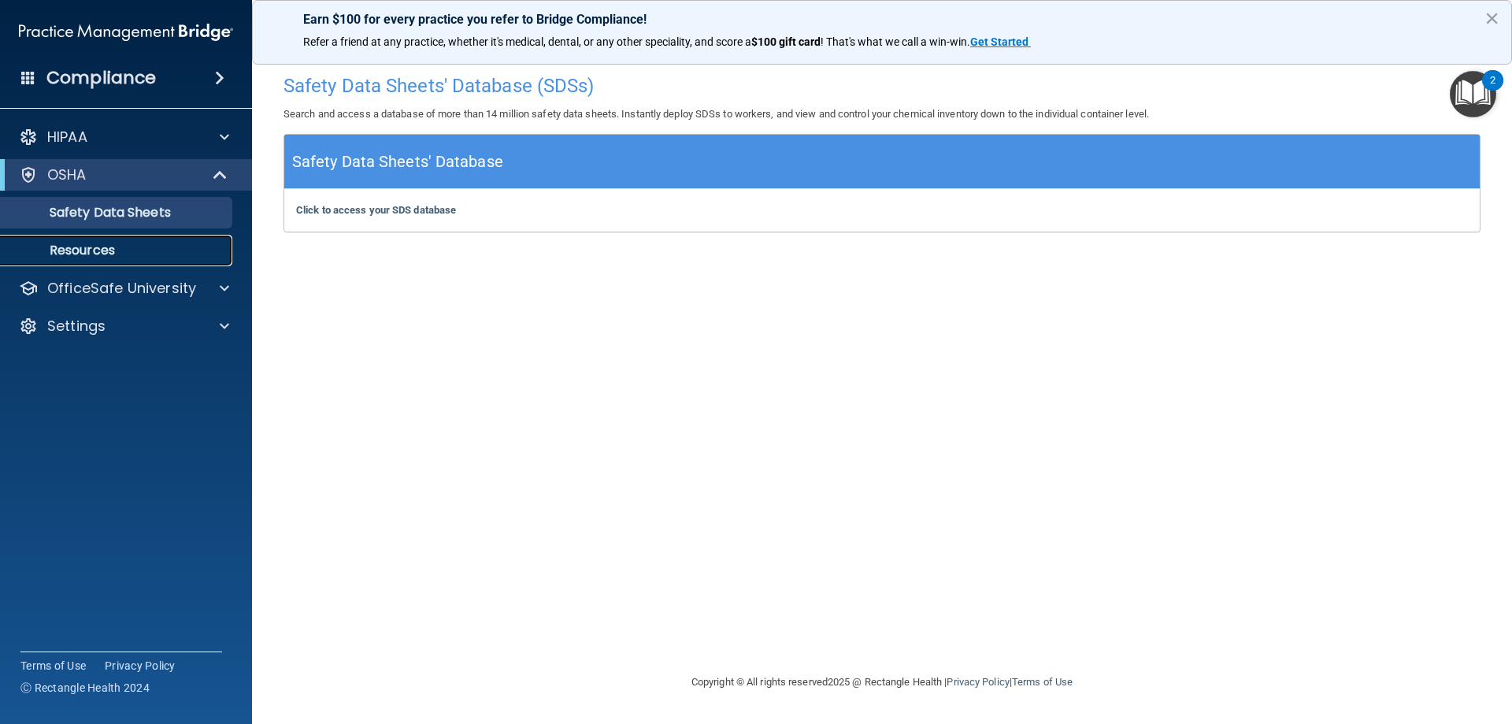
click at [90, 250] on p "Resources" at bounding box center [117, 251] width 215 height 16
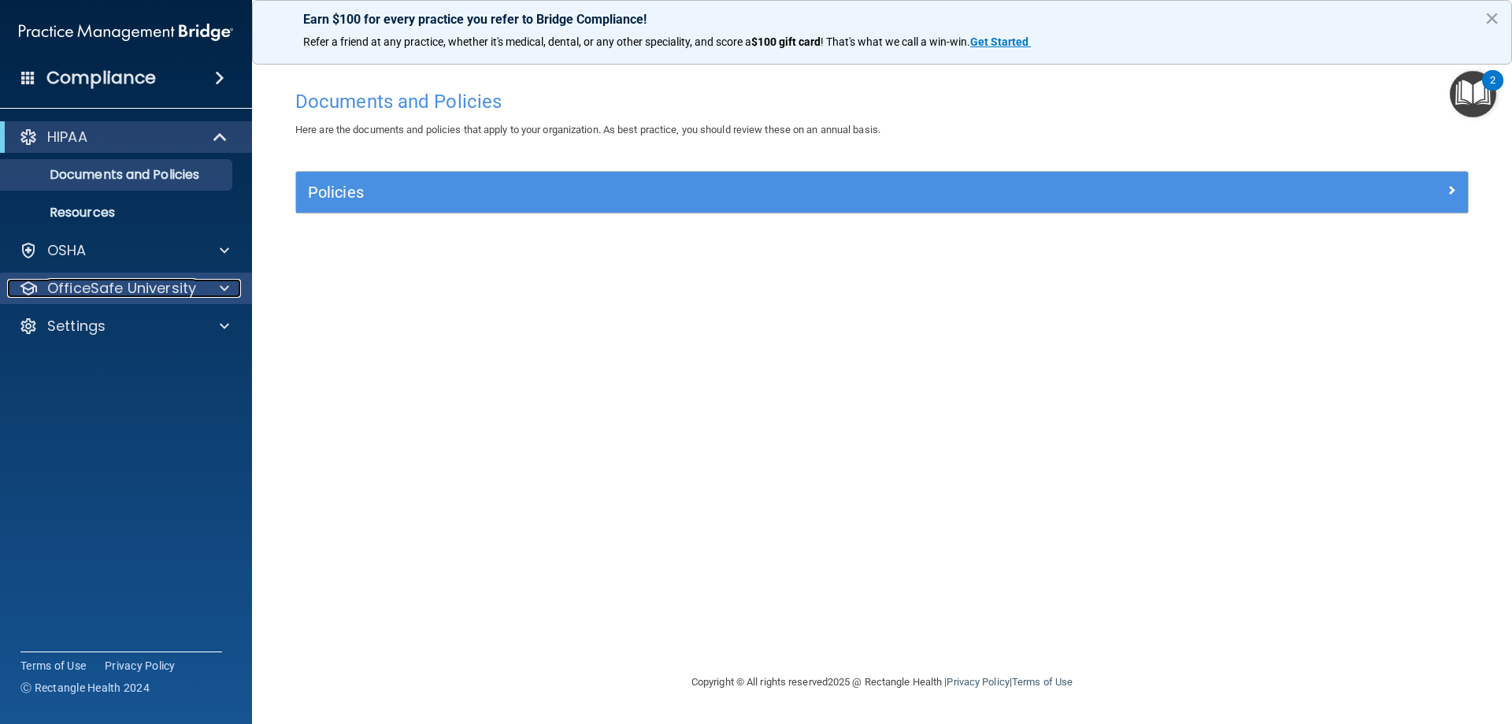
click at [120, 284] on p "OfficeSafe University" at bounding box center [121, 288] width 149 height 19
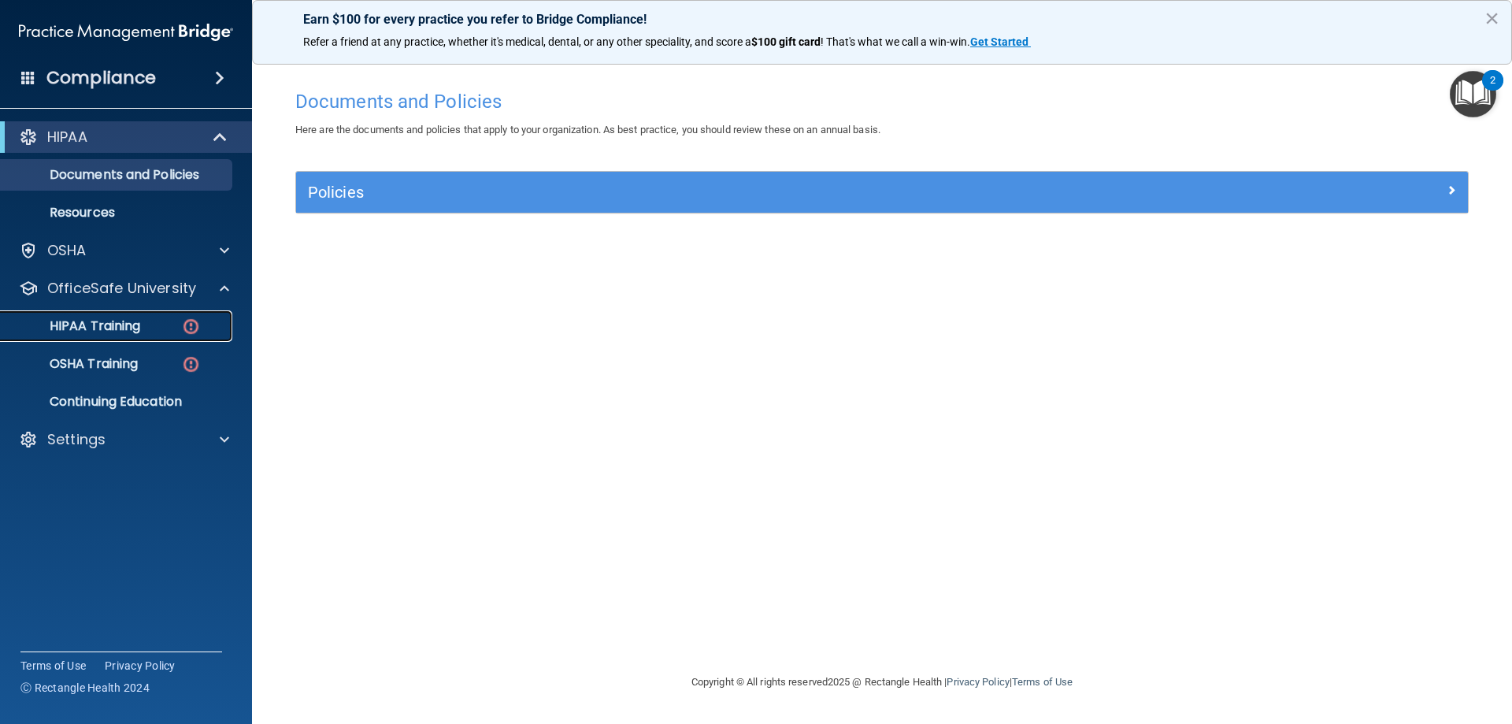
click at [102, 331] on p "HIPAA Training" at bounding box center [75, 326] width 130 height 16
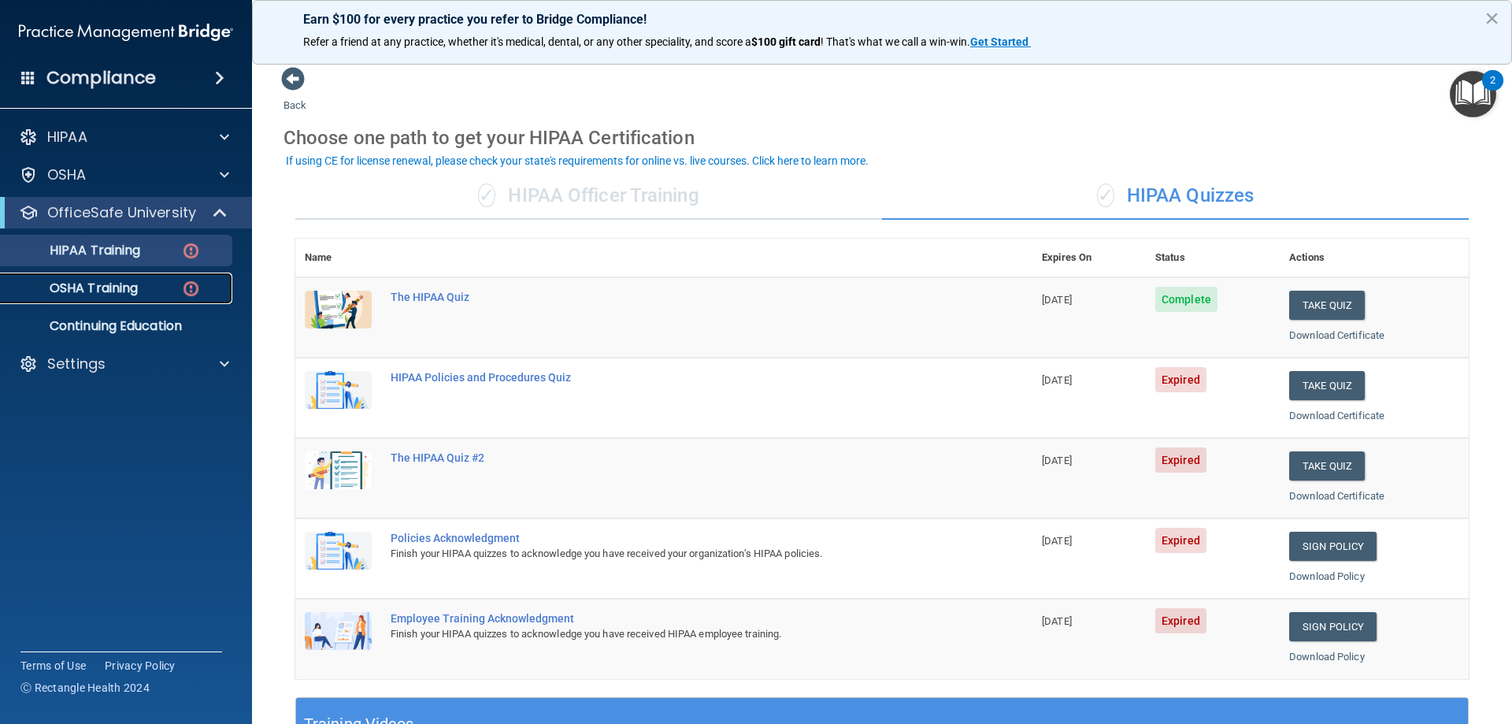
click at [116, 284] on p "OSHA Training" at bounding box center [74, 288] width 128 height 16
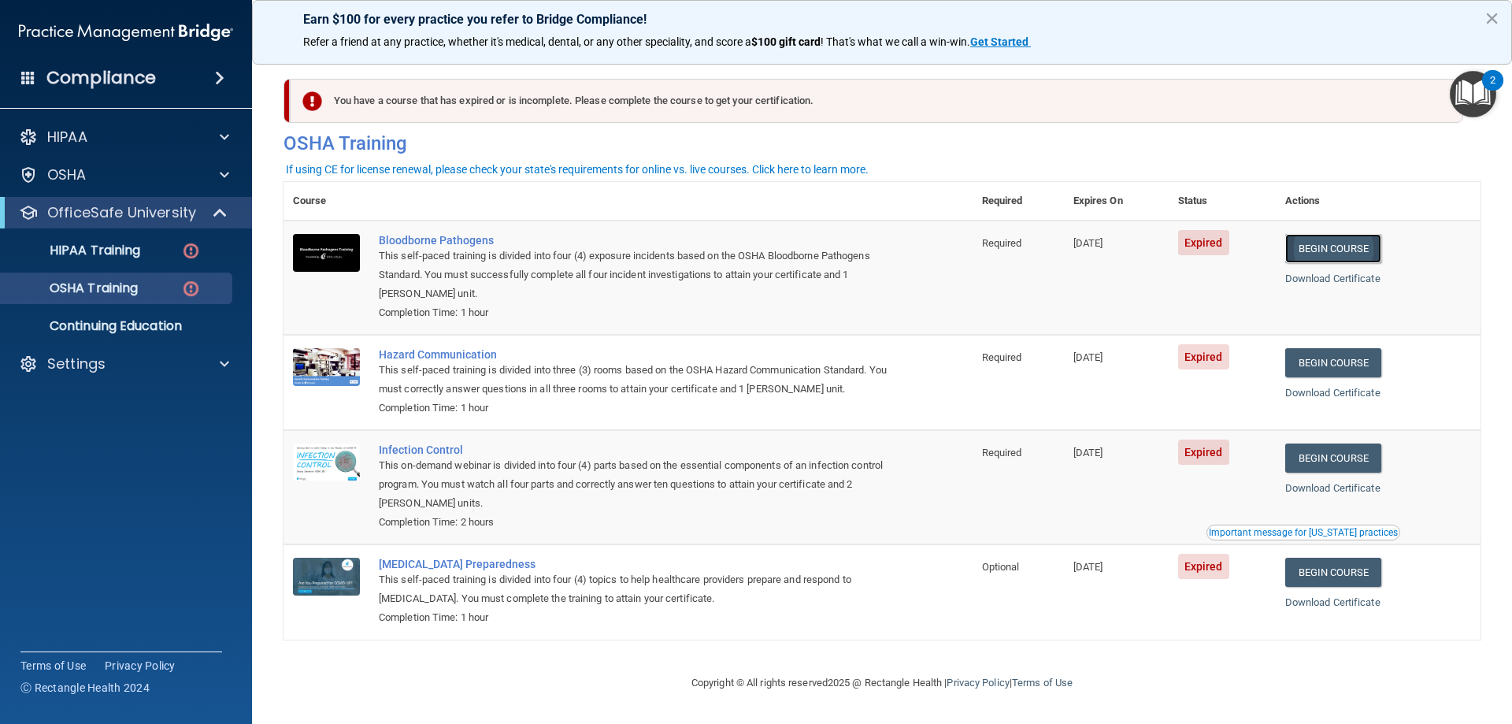
click at [1303, 254] on link "Begin Course" at bounding box center [1333, 248] width 96 height 29
click at [1490, 20] on button "×" at bounding box center [1491, 18] width 15 height 25
